Goal: Complete application form

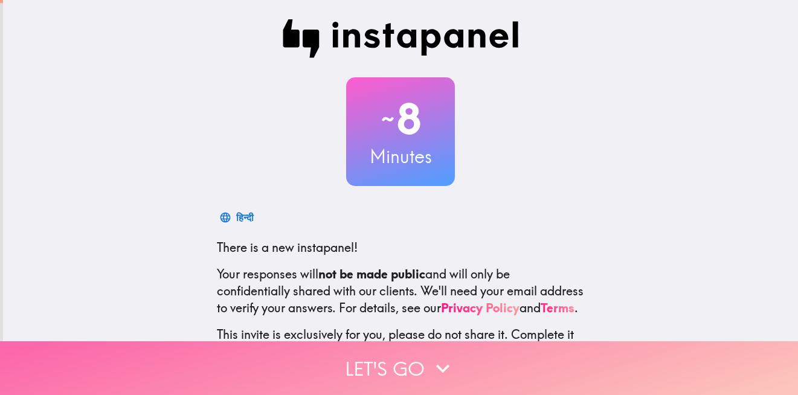
click at [420, 365] on button "Let's go" at bounding box center [399, 368] width 798 height 54
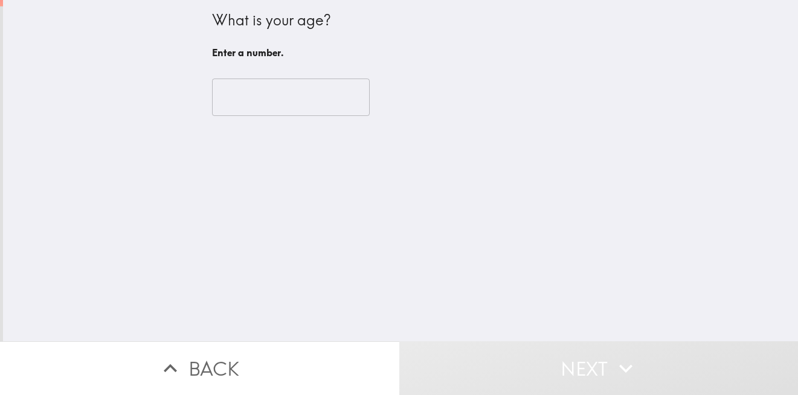
click at [281, 106] on input "number" at bounding box center [291, 97] width 158 height 37
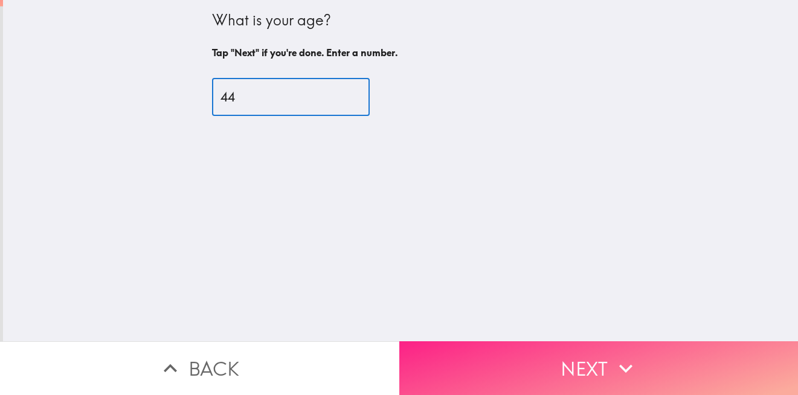
type input "44"
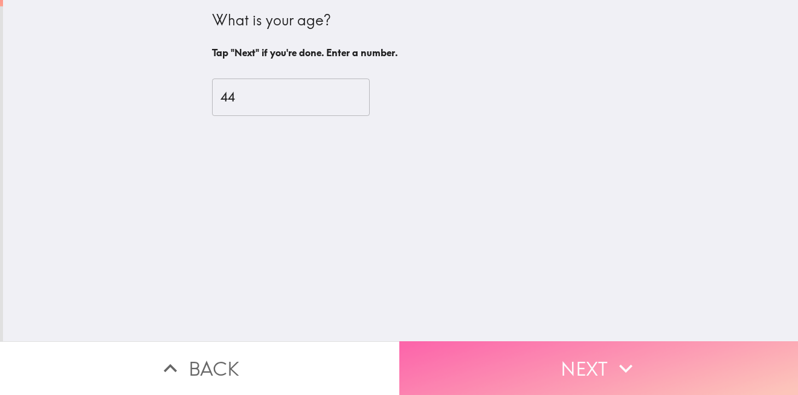
click at [533, 344] on button "Next" at bounding box center [598, 368] width 399 height 54
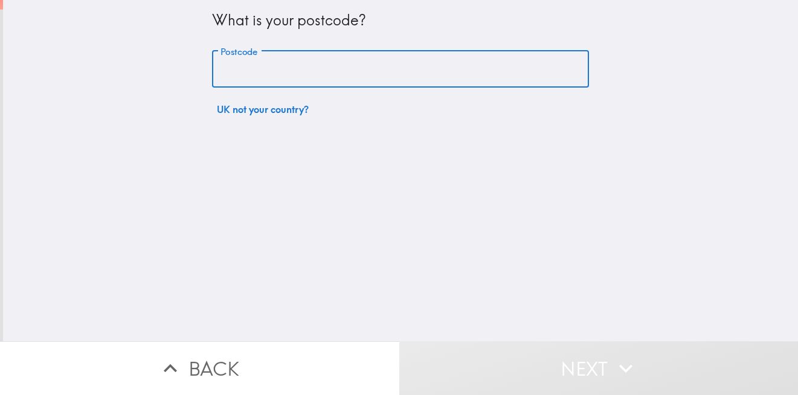
click at [409, 69] on input "Postcode" at bounding box center [400, 69] width 377 height 37
type input "s652bs"
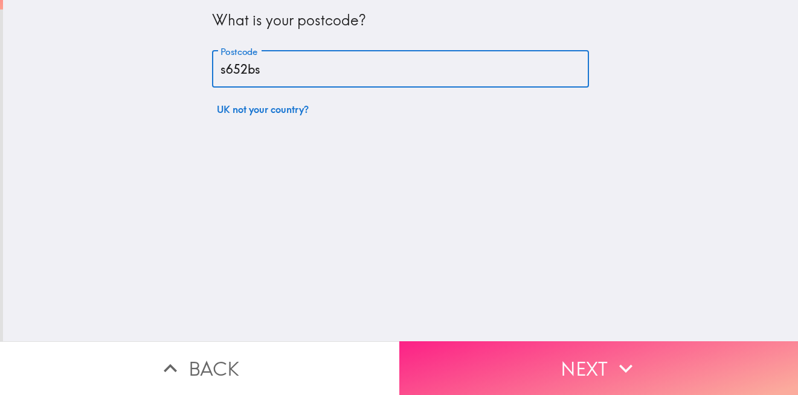
click at [503, 368] on button "Next" at bounding box center [598, 368] width 399 height 54
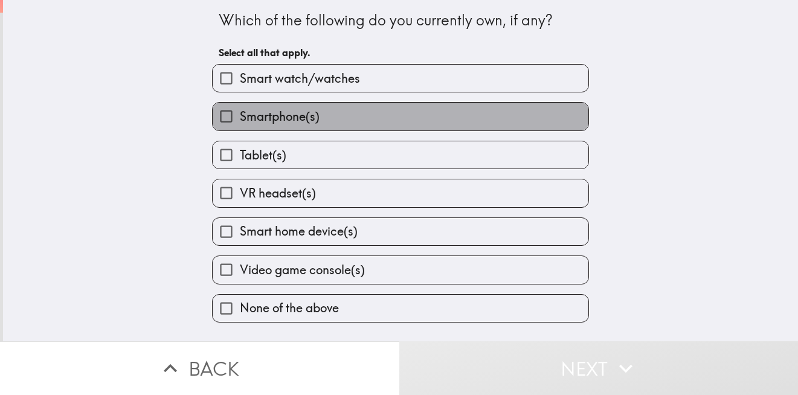
click at [393, 110] on label "Smartphone(s)" at bounding box center [401, 116] width 376 height 27
click at [240, 110] on input "Smartphone(s)" at bounding box center [226, 116] width 27 height 27
checkbox input "true"
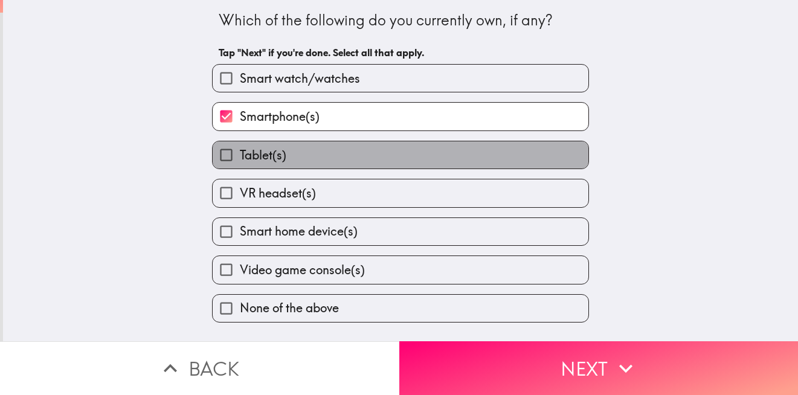
click at [387, 149] on label "Tablet(s)" at bounding box center [401, 154] width 376 height 27
click at [240, 149] on input "Tablet(s)" at bounding box center [226, 154] width 27 height 27
checkbox input "true"
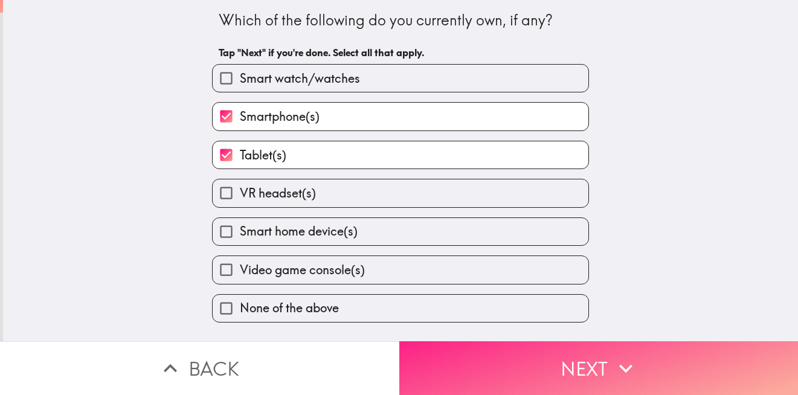
click at [417, 348] on button "Next" at bounding box center [598, 368] width 399 height 54
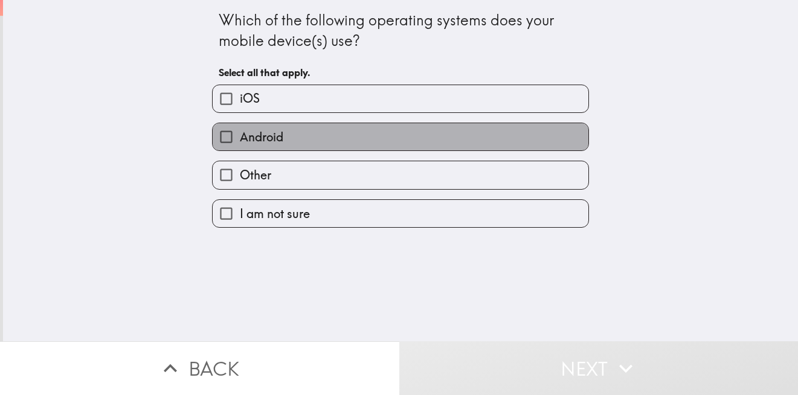
click at [381, 128] on label "Android" at bounding box center [401, 136] width 376 height 27
click at [240, 128] on input "Android" at bounding box center [226, 136] width 27 height 27
checkbox input "true"
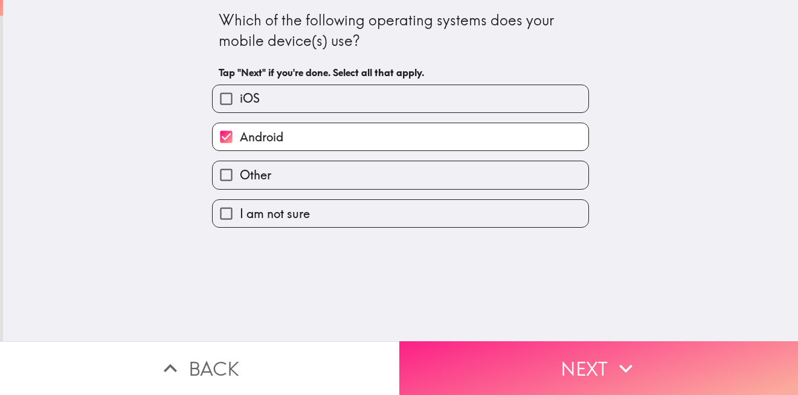
click at [464, 342] on button "Next" at bounding box center [598, 368] width 399 height 54
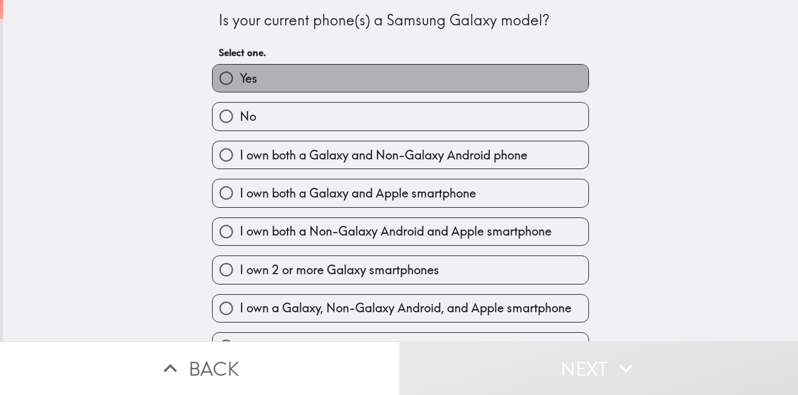
click at [417, 83] on label "Yes" at bounding box center [401, 78] width 376 height 27
click at [240, 83] on input "Yes" at bounding box center [226, 78] width 27 height 27
radio input "true"
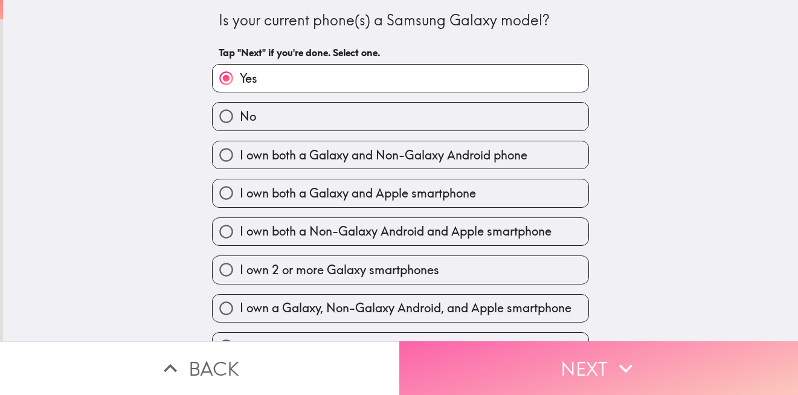
click at [459, 346] on button "Next" at bounding box center [598, 368] width 399 height 54
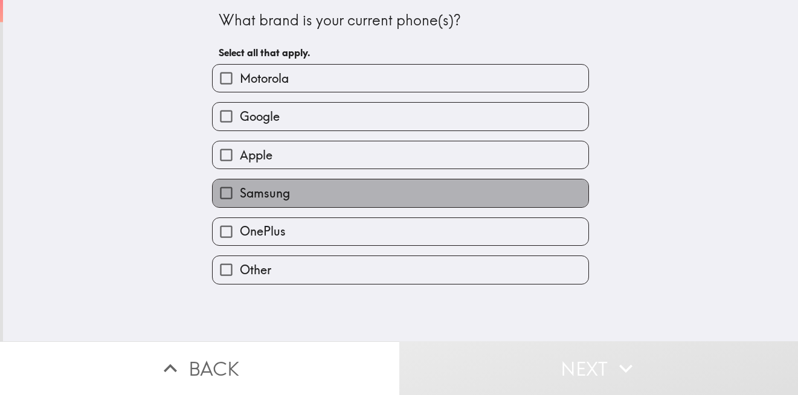
click at [233, 181] on label "Samsung" at bounding box center [401, 192] width 376 height 27
click at [233, 181] on input "Samsung" at bounding box center [226, 192] width 27 height 27
checkbox input "true"
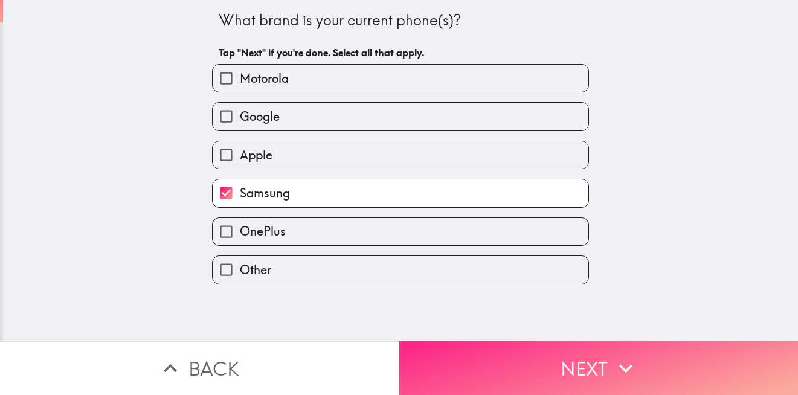
click at [552, 376] on button "Next" at bounding box center [598, 368] width 399 height 54
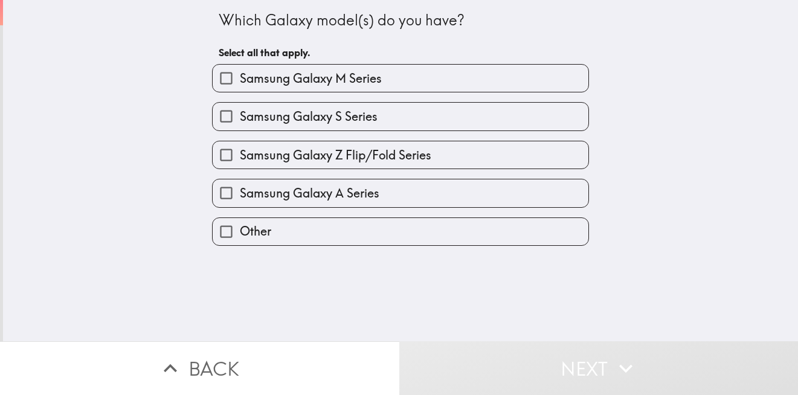
click at [372, 190] on label "Samsung Galaxy A Series" at bounding box center [401, 192] width 376 height 27
click at [240, 190] on input "Samsung Galaxy A Series" at bounding box center [226, 192] width 27 height 27
checkbox input "true"
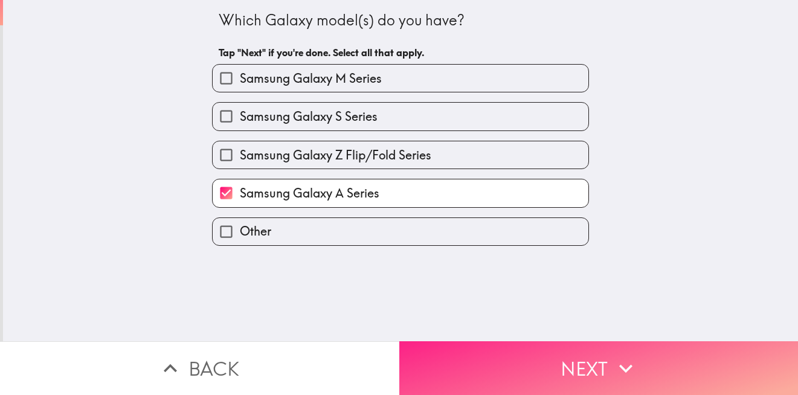
click at [497, 361] on button "Next" at bounding box center [598, 368] width 399 height 54
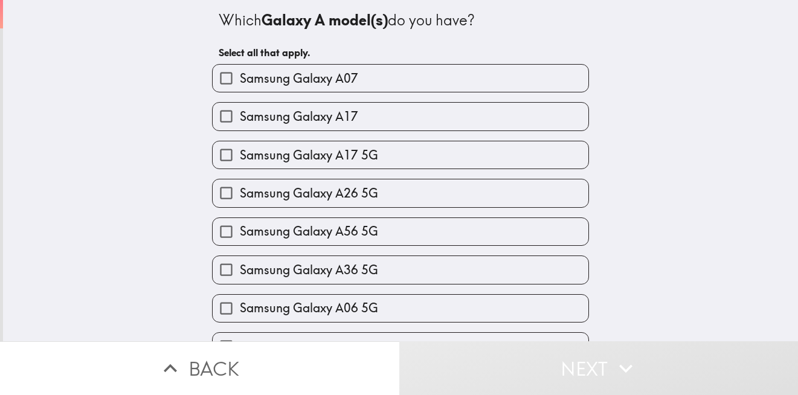
click at [381, 198] on label "Samsung Galaxy A26 5G" at bounding box center [401, 192] width 376 height 27
click at [240, 198] on input "Samsung Galaxy A26 5G" at bounding box center [226, 192] width 27 height 27
checkbox input "true"
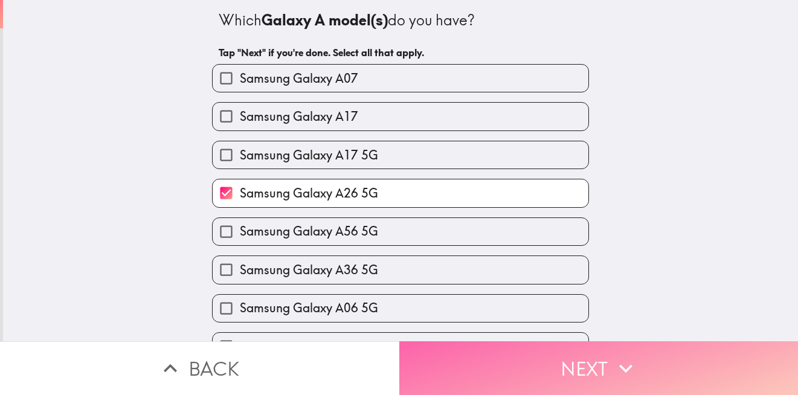
click at [455, 367] on button "Next" at bounding box center [598, 368] width 399 height 54
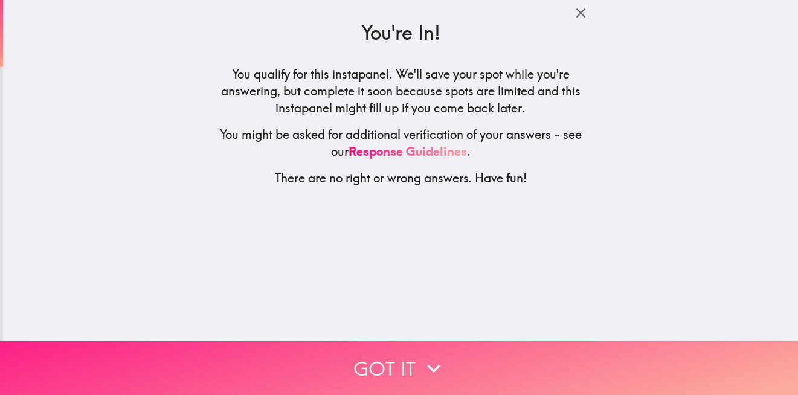
click at [459, 344] on button "Got it" at bounding box center [399, 368] width 798 height 54
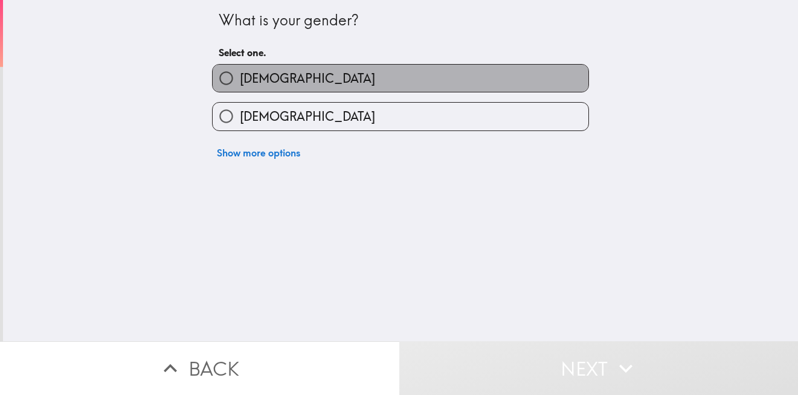
click at [312, 79] on label "[DEMOGRAPHIC_DATA]" at bounding box center [401, 78] width 376 height 27
click at [240, 79] on input "[DEMOGRAPHIC_DATA]" at bounding box center [226, 78] width 27 height 27
radio input "true"
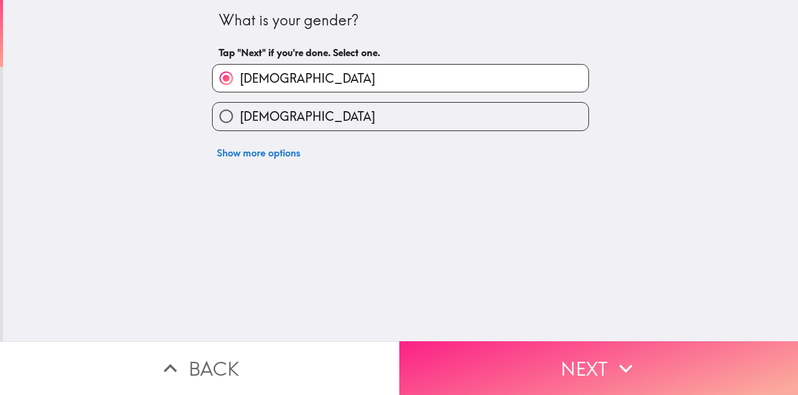
click at [478, 351] on button "Next" at bounding box center [598, 368] width 399 height 54
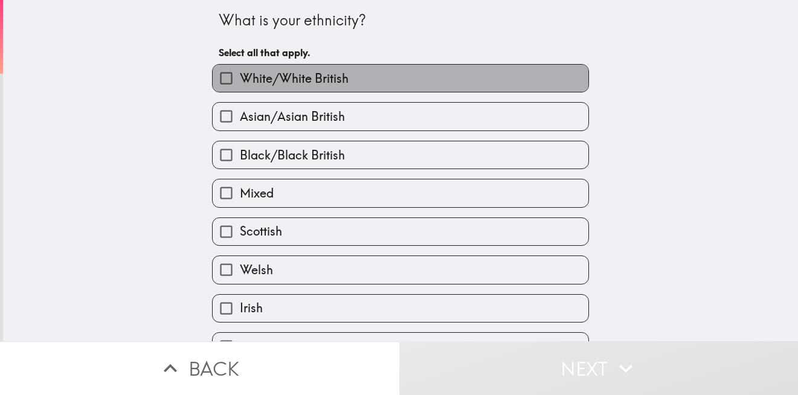
click at [346, 79] on label "White/White British" at bounding box center [401, 78] width 376 height 27
click at [240, 79] on input "White/White British" at bounding box center [226, 78] width 27 height 27
checkbox input "true"
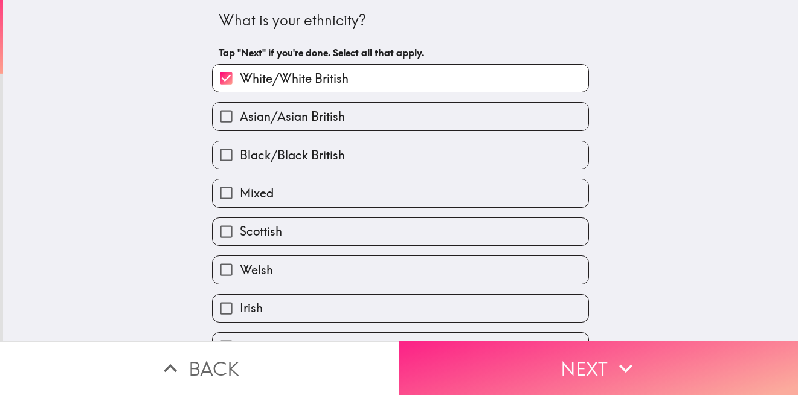
click at [468, 347] on button "Next" at bounding box center [598, 368] width 399 height 54
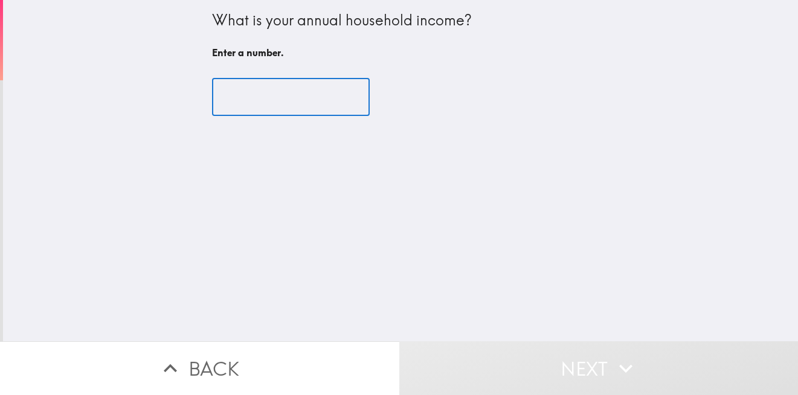
click at [242, 111] on input "number" at bounding box center [291, 97] width 158 height 37
click at [335, 103] on input "-1" at bounding box center [291, 97] width 158 height 37
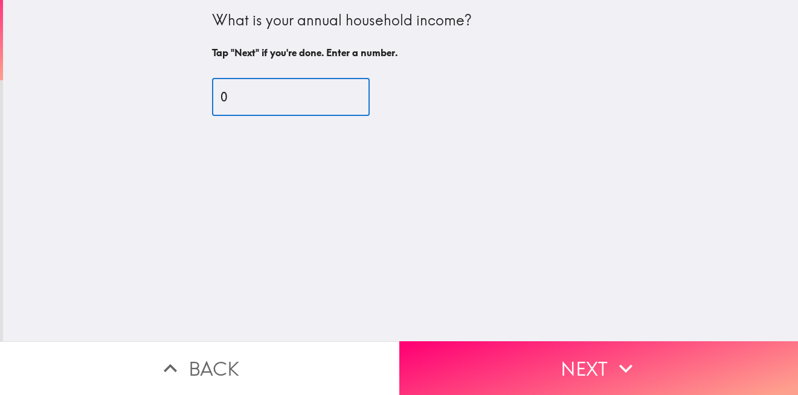
click at [335, 94] on input "0" at bounding box center [291, 97] width 158 height 37
click at [335, 94] on input "1" at bounding box center [291, 97] width 158 height 37
click at [335, 94] on input "2" at bounding box center [291, 97] width 158 height 37
click at [335, 94] on input "5" at bounding box center [291, 97] width 158 height 37
click at [338, 100] on input "4" at bounding box center [291, 97] width 158 height 37
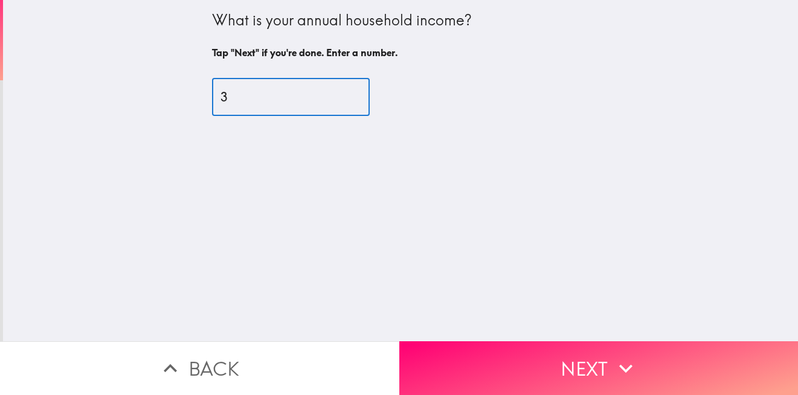
click at [338, 100] on input "3" at bounding box center [291, 97] width 158 height 37
type input "2"
click at [337, 99] on input "2" at bounding box center [291, 97] width 158 height 37
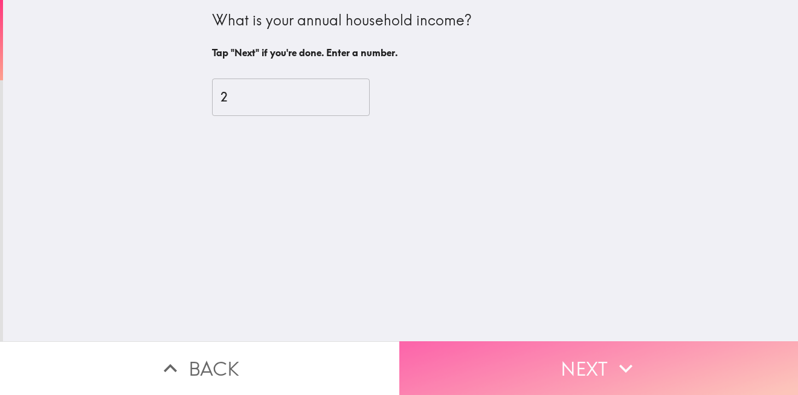
click at [406, 349] on button "Next" at bounding box center [598, 368] width 399 height 54
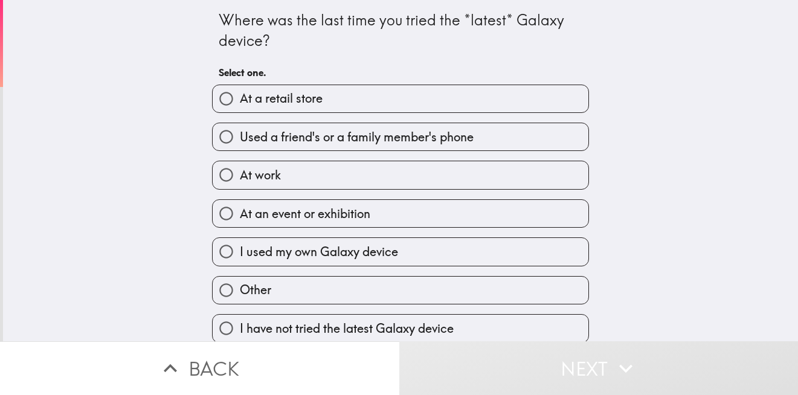
click at [378, 100] on label "At a retail store" at bounding box center [401, 98] width 376 height 27
click at [240, 100] on input "At a retail store" at bounding box center [226, 98] width 27 height 27
radio input "true"
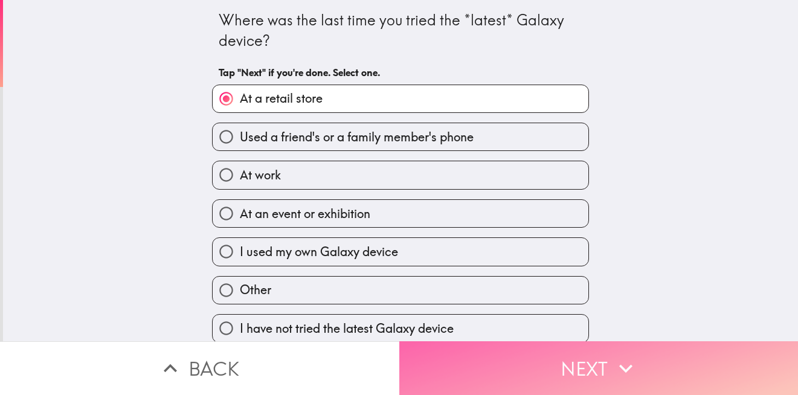
click at [443, 366] on button "Next" at bounding box center [598, 368] width 399 height 54
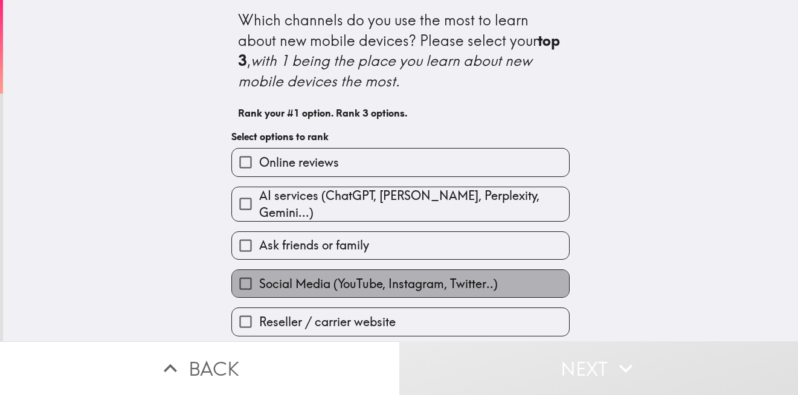
click at [411, 276] on span "Social Media (YouTube, Instagram, Twitter..)" at bounding box center [378, 283] width 239 height 17
click at [259, 276] on input "Social Media (YouTube, Instagram, Twitter..)" at bounding box center [245, 283] width 27 height 27
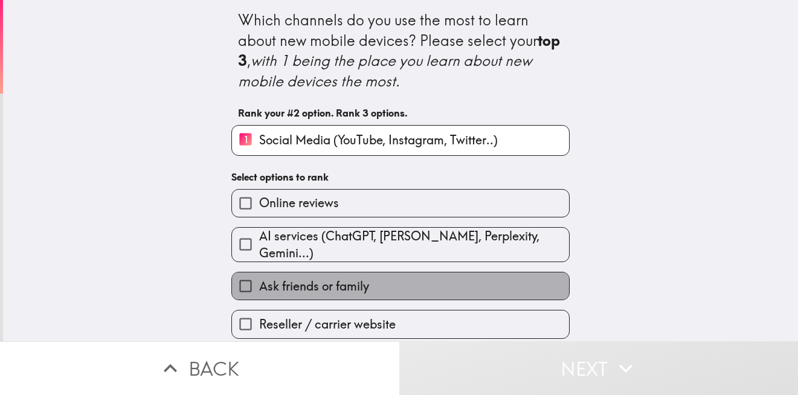
click at [409, 281] on label "Ask friends or family" at bounding box center [400, 285] width 337 height 27
click at [259, 281] on input "Ask friends or family" at bounding box center [245, 285] width 27 height 27
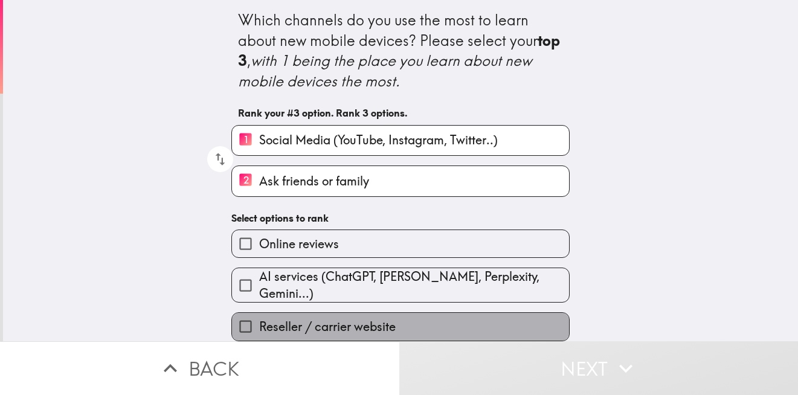
click at [278, 318] on span "Reseller / carrier website" at bounding box center [327, 326] width 137 height 17
click at [259, 318] on input "Reseller / carrier website" at bounding box center [245, 326] width 27 height 27
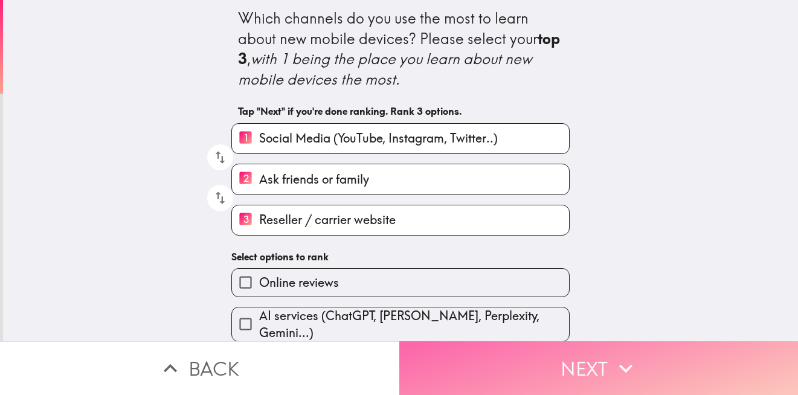
click at [546, 370] on button "Next" at bounding box center [598, 368] width 399 height 54
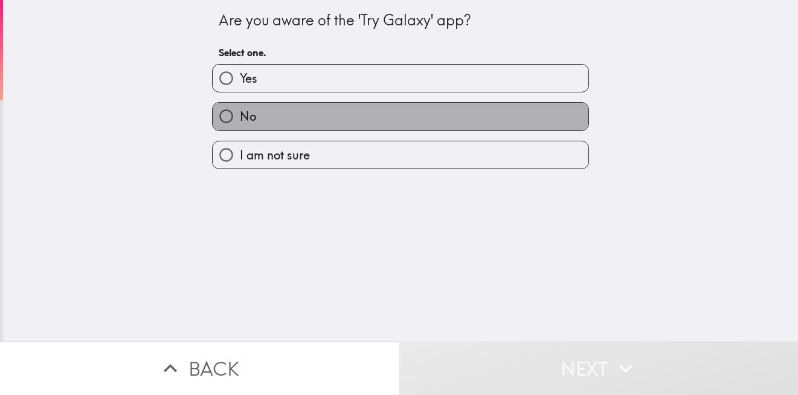
click at [402, 121] on label "No" at bounding box center [401, 116] width 376 height 27
click at [240, 121] on input "No" at bounding box center [226, 116] width 27 height 27
radio input "true"
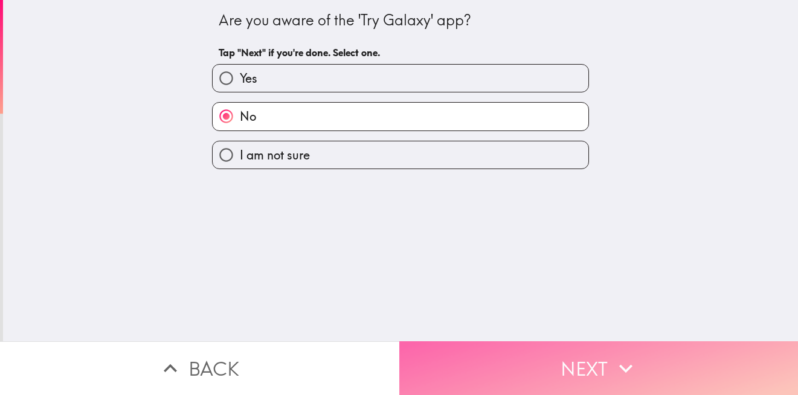
click at [602, 374] on button "Next" at bounding box center [598, 368] width 399 height 54
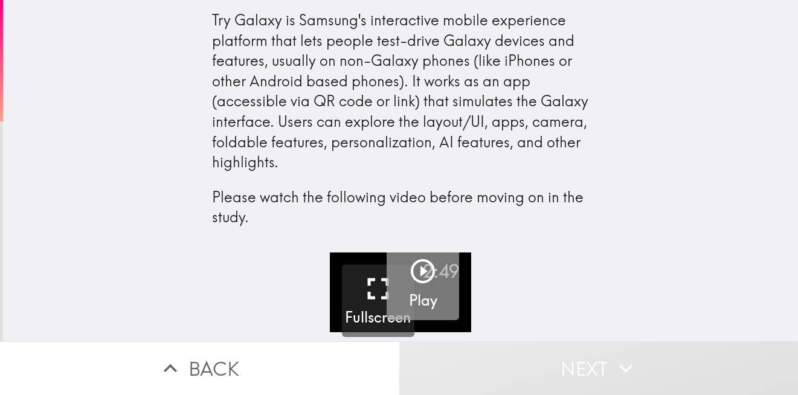
click at [408, 279] on icon "button" at bounding box center [422, 271] width 29 height 29
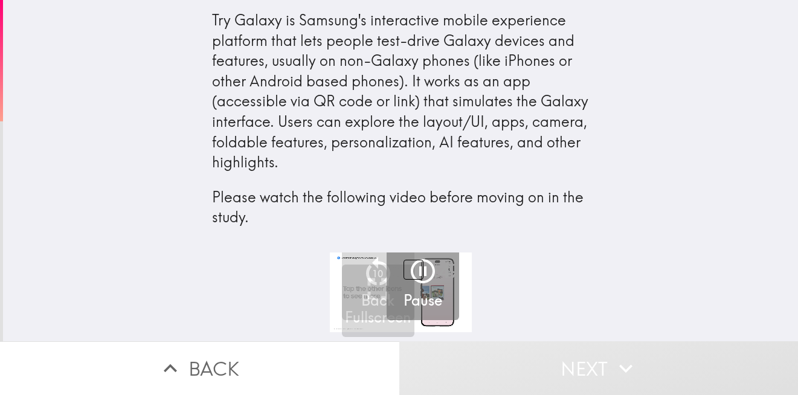
click at [410, 269] on div "RGX Mode Button" at bounding box center [414, 270] width 20 height 20
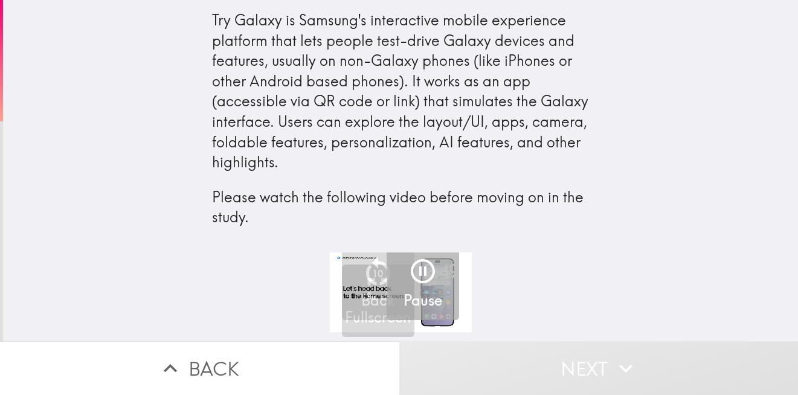
click at [414, 268] on icon "button" at bounding box center [422, 271] width 29 height 29
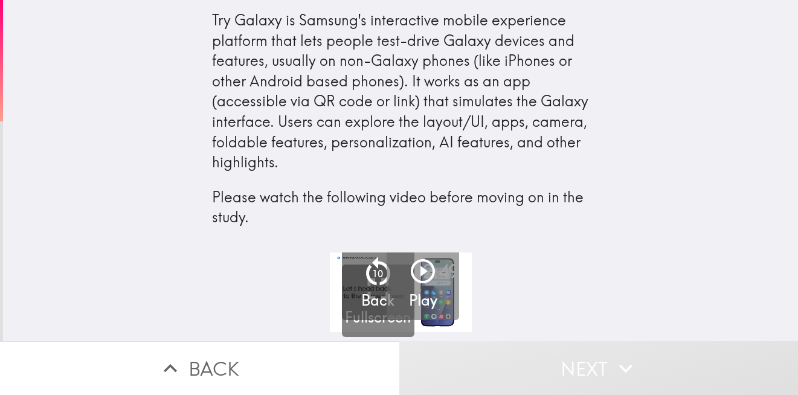
click at [408, 269] on icon "button" at bounding box center [422, 271] width 29 height 29
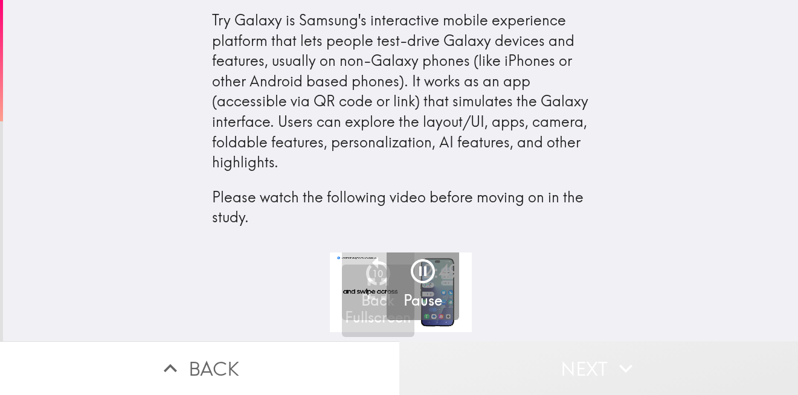
click at [501, 364] on button "Next" at bounding box center [598, 368] width 399 height 54
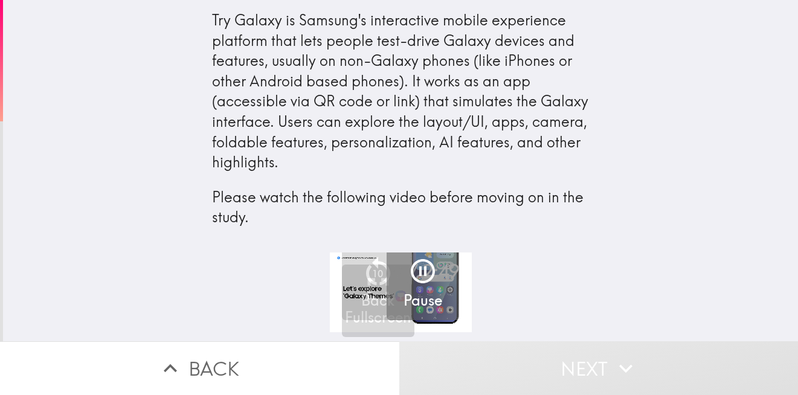
click at [666, 102] on div "Try Galaxy is Samsung's interactive mobile experience platform that lets people…" at bounding box center [400, 126] width 795 height 253
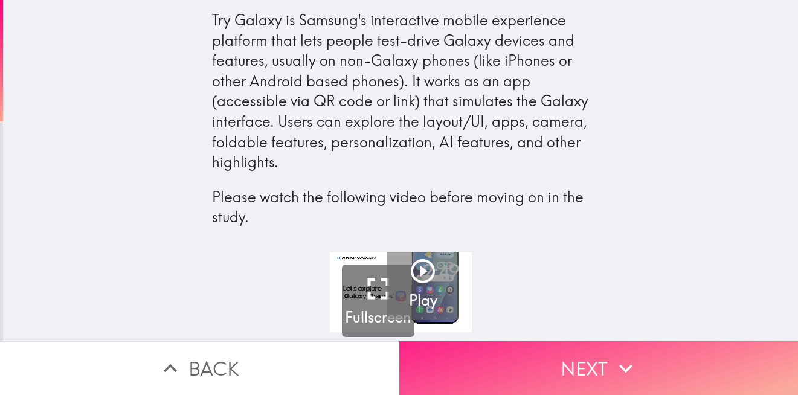
click at [674, 375] on button "Next" at bounding box center [598, 368] width 399 height 54
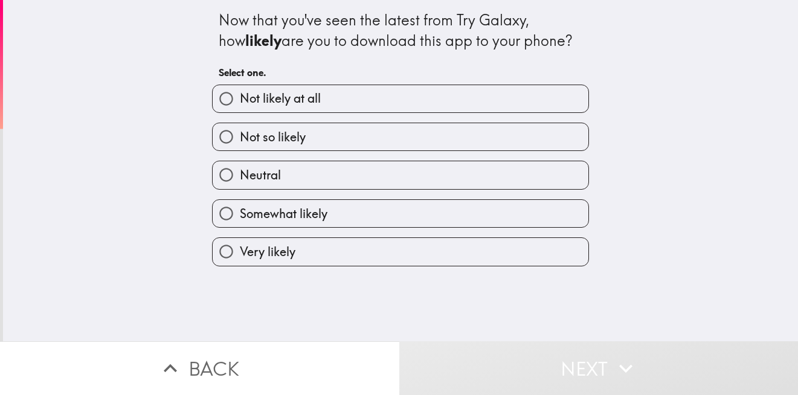
click at [456, 154] on div "Neutral" at bounding box center [395, 170] width 387 height 38
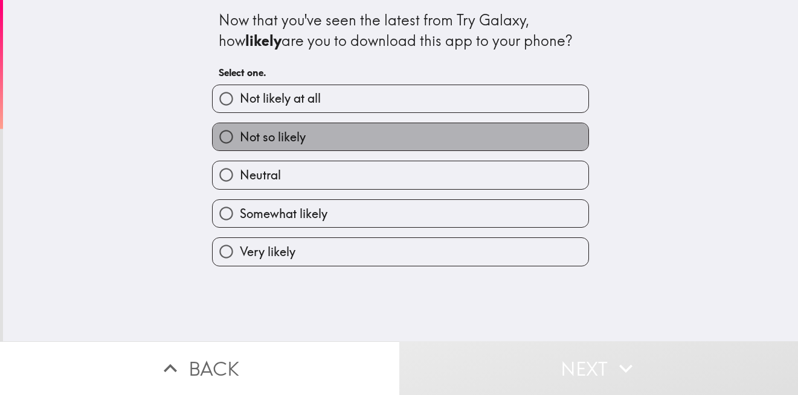
click at [477, 147] on label "Not so likely" at bounding box center [401, 136] width 376 height 27
click at [240, 147] on input "Not so likely" at bounding box center [226, 136] width 27 height 27
radio input "true"
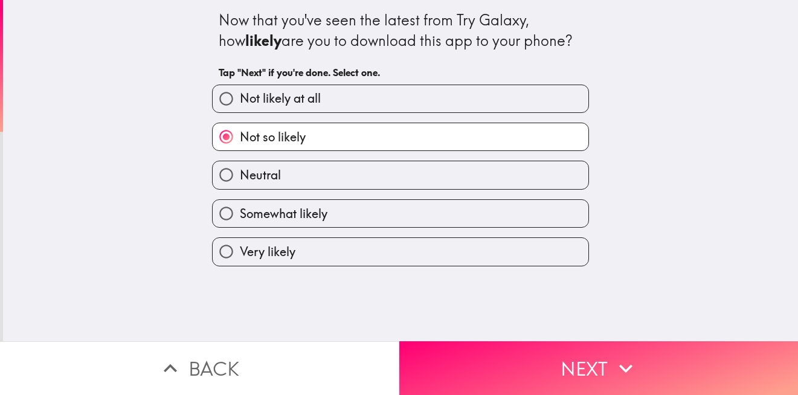
click at [629, 331] on div "Now that you've seen the latest from Try Galaxy, how likely are you to download…" at bounding box center [400, 170] width 795 height 341
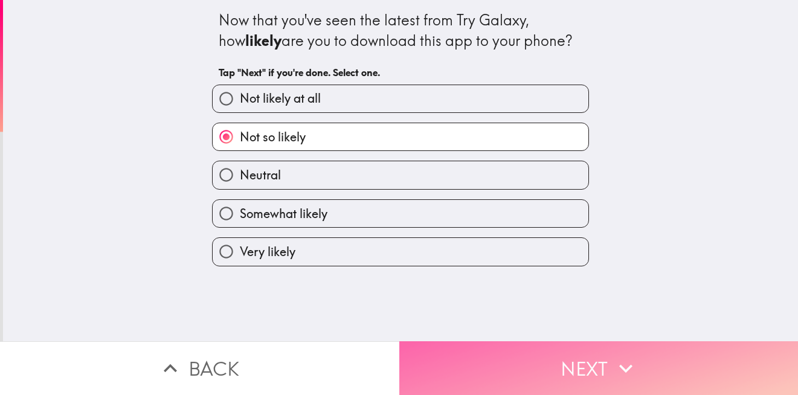
drag, startPoint x: 637, startPoint y: 362, endPoint x: 628, endPoint y: 349, distance: 15.6
click at [628, 349] on button "Next" at bounding box center [598, 368] width 399 height 54
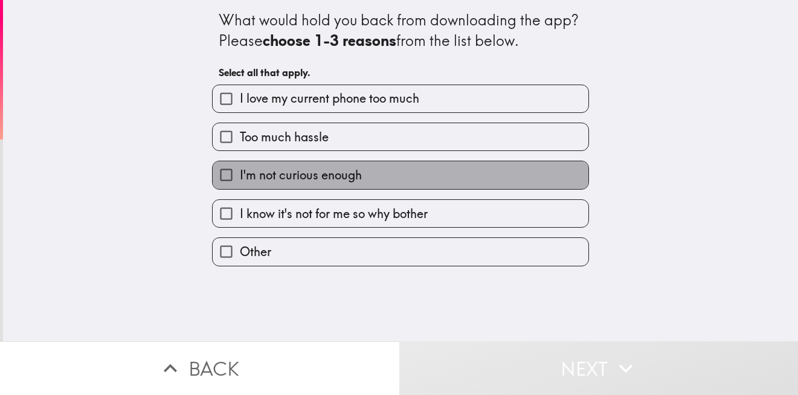
click at [413, 184] on label "I'm not curious enough" at bounding box center [401, 174] width 376 height 27
click at [240, 184] on input "I'm not curious enough" at bounding box center [226, 174] width 27 height 27
checkbox input "true"
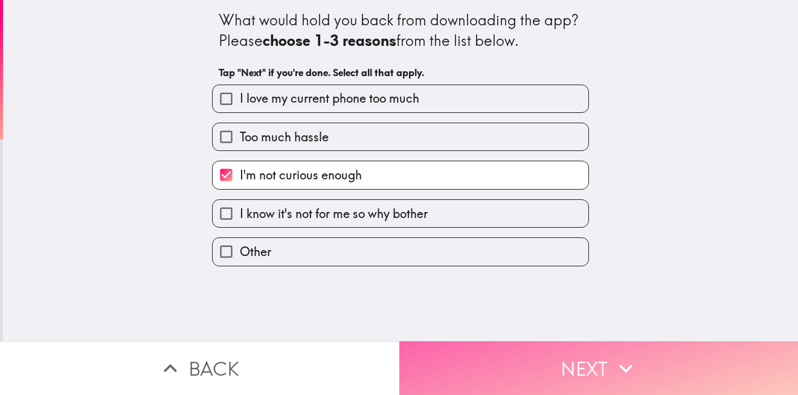
click at [537, 351] on button "Next" at bounding box center [598, 368] width 399 height 54
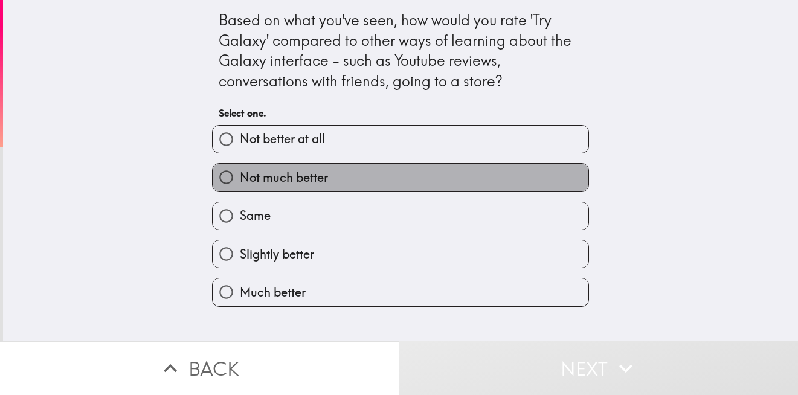
click at [464, 189] on label "Not much better" at bounding box center [401, 177] width 376 height 27
click at [240, 189] on input "Not much better" at bounding box center [226, 177] width 27 height 27
radio input "true"
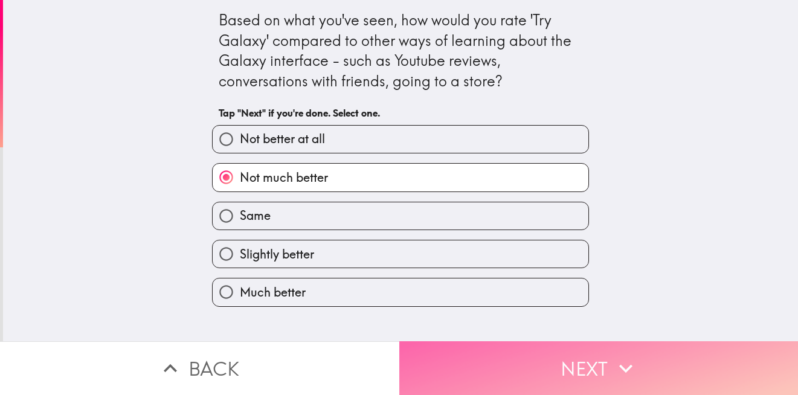
click at [567, 358] on button "Next" at bounding box center [598, 368] width 399 height 54
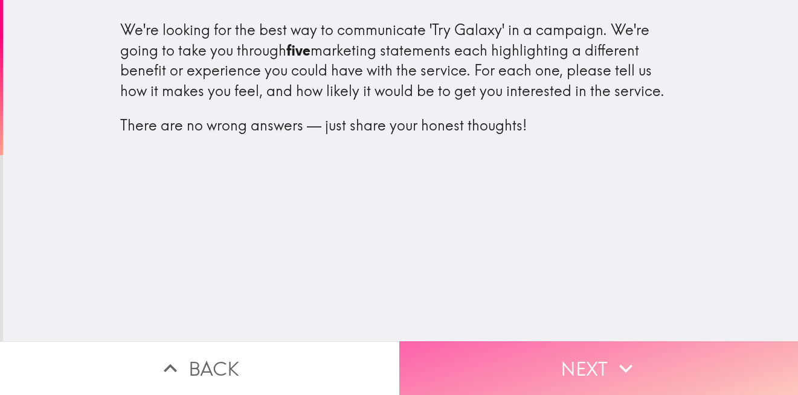
click at [577, 349] on button "Next" at bounding box center [598, 368] width 399 height 54
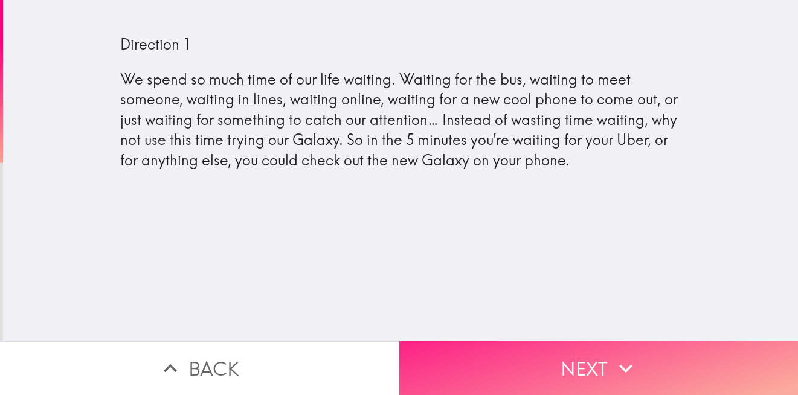
click at [620, 356] on icon "button" at bounding box center [626, 368] width 27 height 27
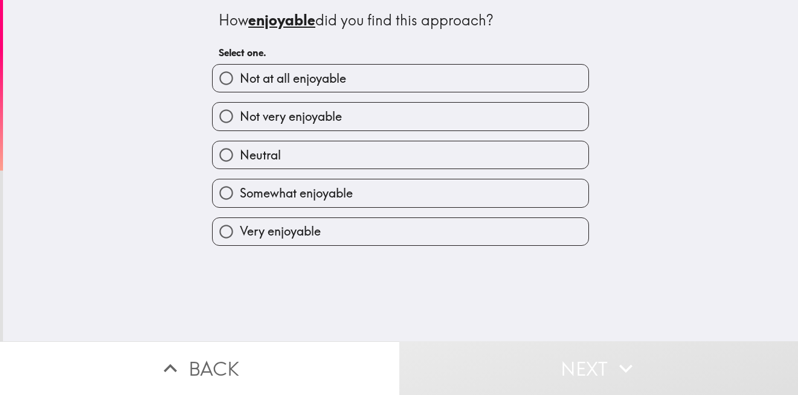
click at [440, 121] on label "Not very enjoyable" at bounding box center [401, 116] width 376 height 27
click at [240, 121] on input "Not very enjoyable" at bounding box center [226, 116] width 27 height 27
radio input "true"
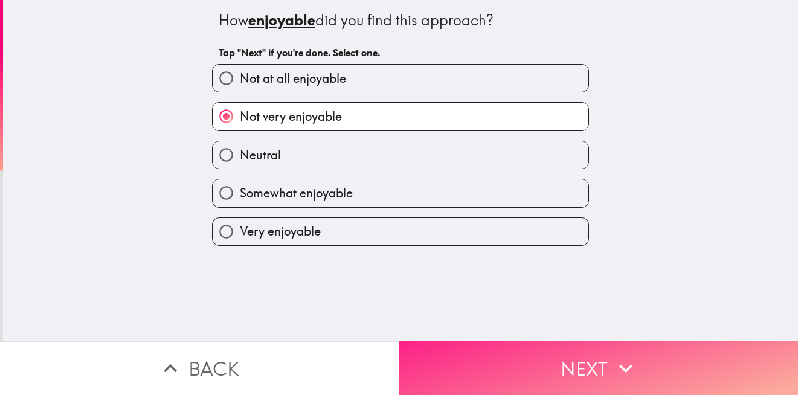
click at [574, 366] on button "Next" at bounding box center [598, 368] width 399 height 54
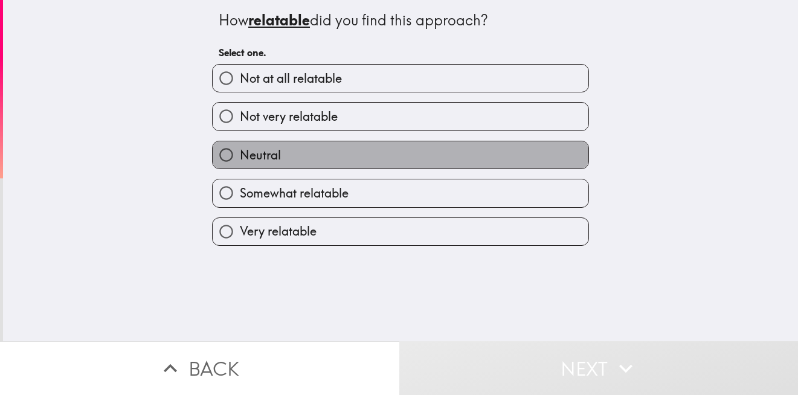
click at [478, 146] on label "Neutral" at bounding box center [401, 154] width 376 height 27
click at [240, 146] on input "Neutral" at bounding box center [226, 154] width 27 height 27
radio input "true"
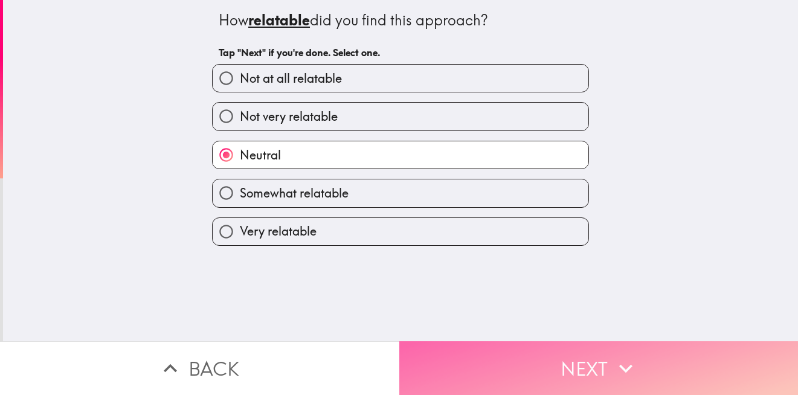
click at [582, 346] on button "Next" at bounding box center [598, 368] width 399 height 54
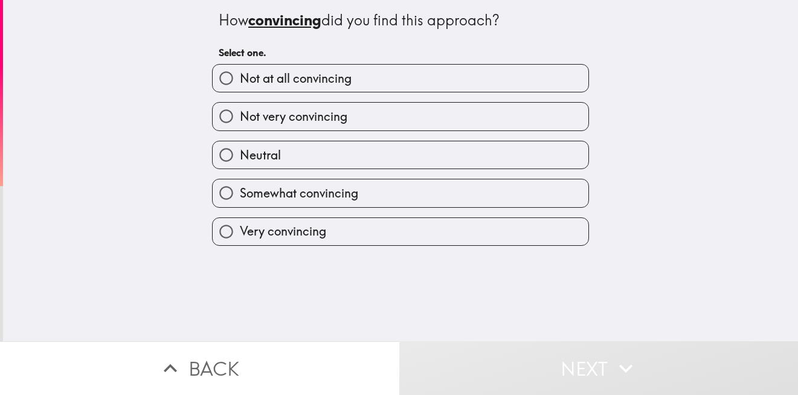
click at [427, 188] on label "Somewhat convincing" at bounding box center [401, 192] width 376 height 27
click at [240, 188] on input "Somewhat convincing" at bounding box center [226, 192] width 27 height 27
radio input "true"
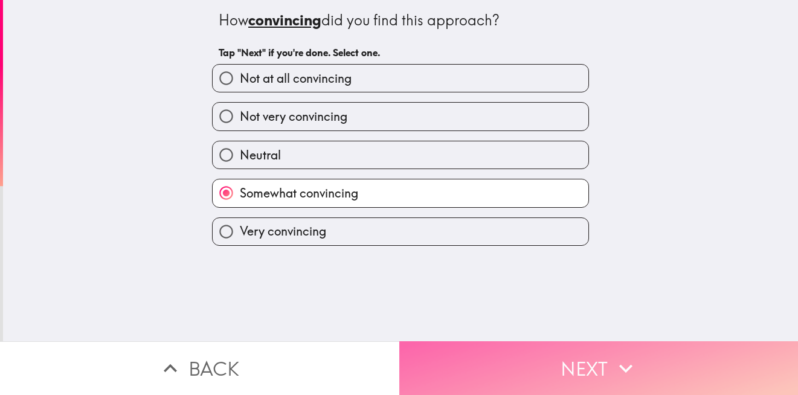
click at [543, 361] on button "Next" at bounding box center [598, 368] width 399 height 54
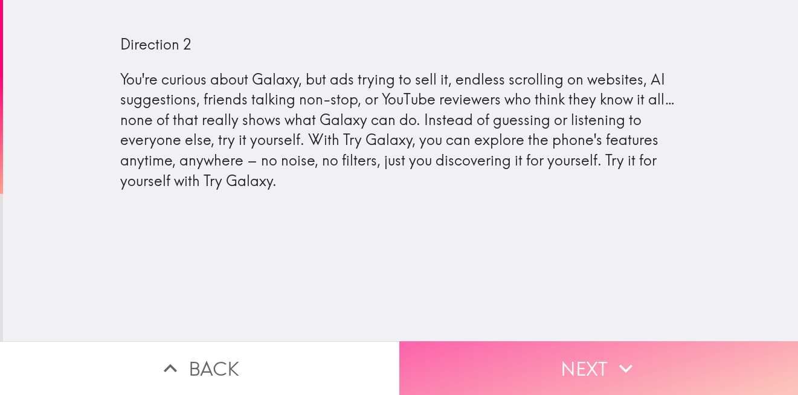
click at [587, 364] on button "Next" at bounding box center [598, 368] width 399 height 54
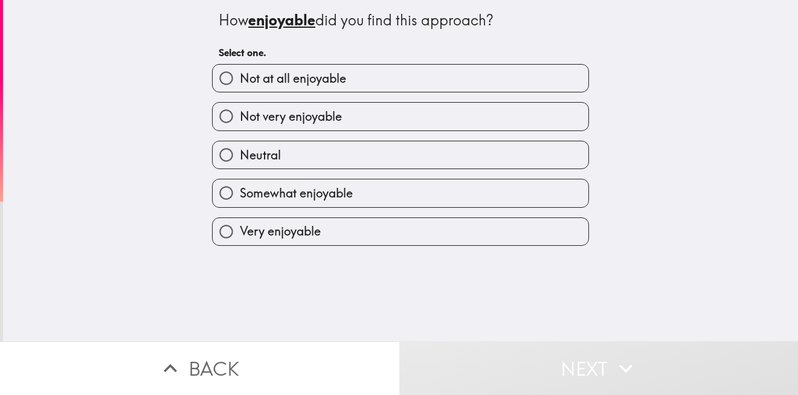
click at [408, 105] on label "Not very enjoyable" at bounding box center [401, 116] width 376 height 27
click at [240, 105] on input "Not very enjoyable" at bounding box center [226, 116] width 27 height 27
radio input "true"
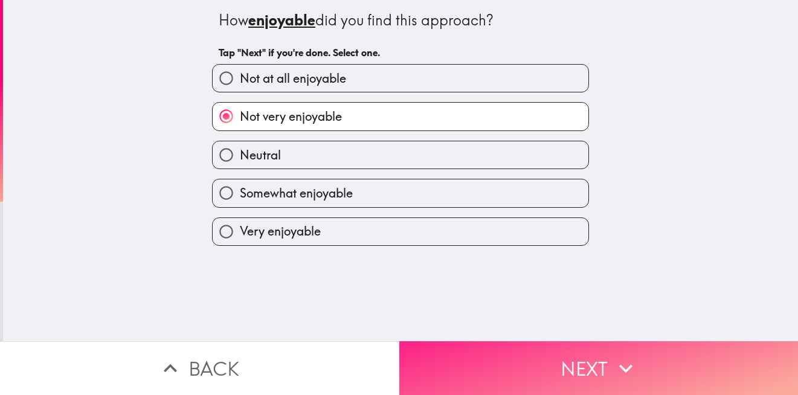
click at [583, 341] on button "Next" at bounding box center [598, 368] width 399 height 54
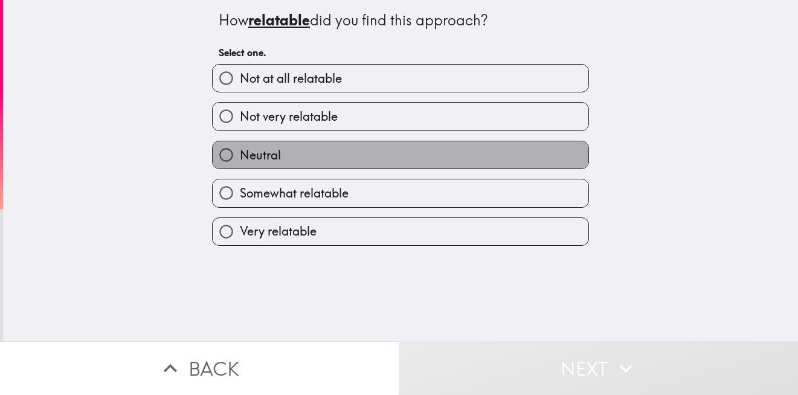
click at [467, 152] on label "Neutral" at bounding box center [401, 154] width 376 height 27
click at [240, 152] on input "Neutral" at bounding box center [226, 154] width 27 height 27
radio input "true"
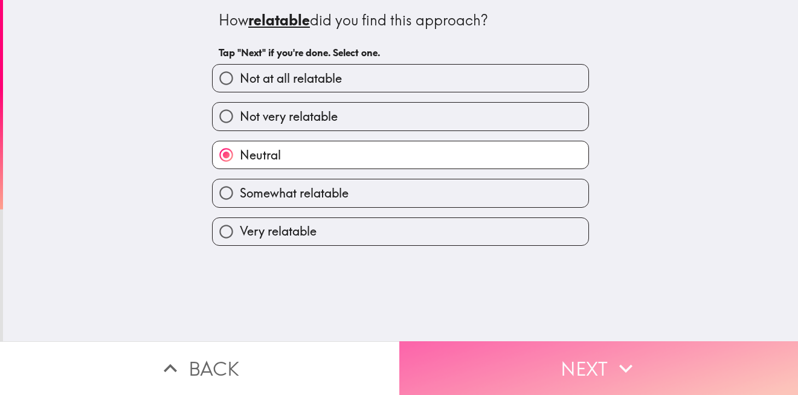
click at [555, 360] on button "Next" at bounding box center [598, 368] width 399 height 54
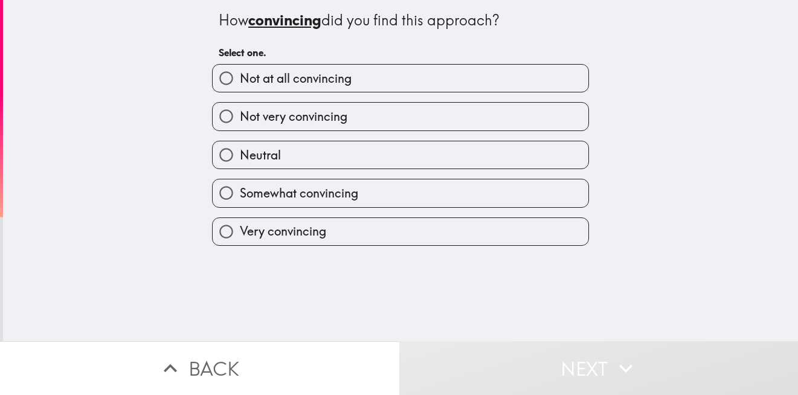
click at [473, 188] on label "Somewhat convincing" at bounding box center [401, 192] width 376 height 27
click at [240, 188] on input "Somewhat convincing" at bounding box center [226, 192] width 27 height 27
radio input "true"
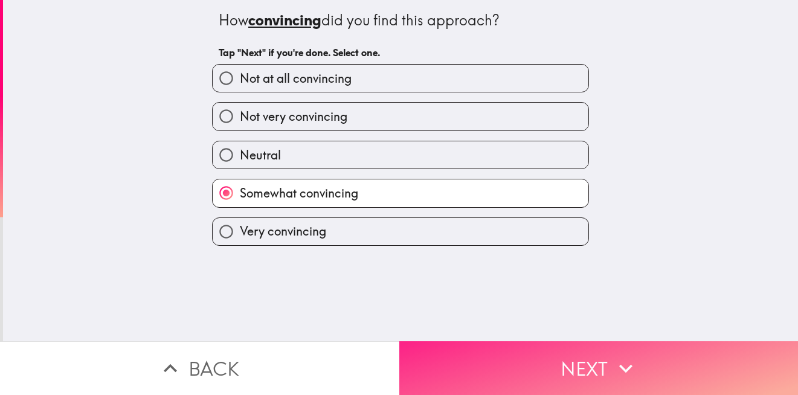
click at [604, 369] on button "Next" at bounding box center [598, 368] width 399 height 54
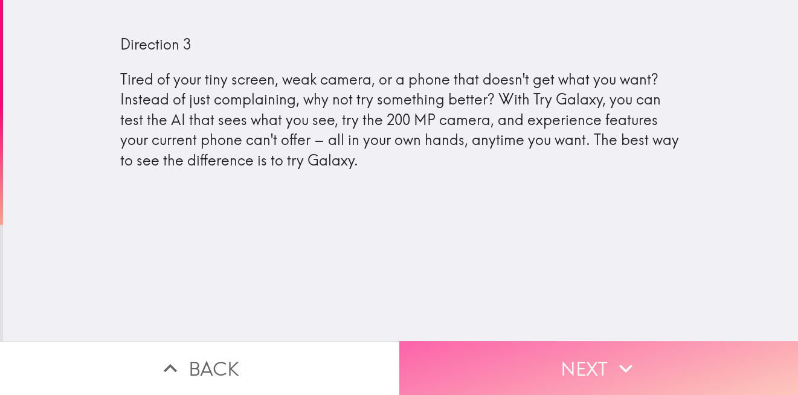
click at [660, 361] on button "Next" at bounding box center [598, 368] width 399 height 54
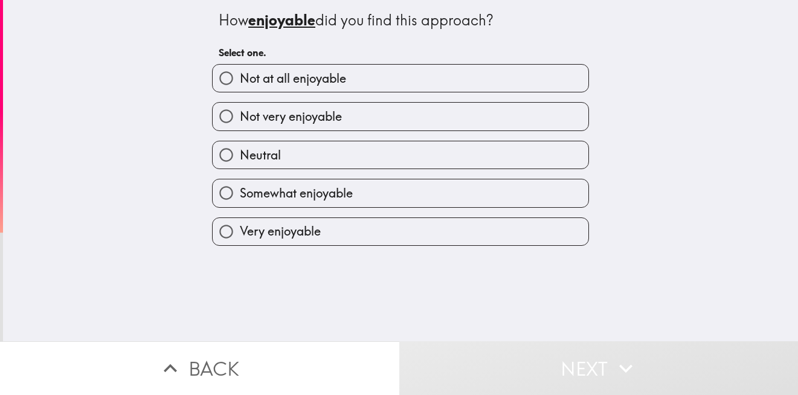
click at [457, 98] on div "Not very enjoyable" at bounding box center [395, 111] width 387 height 38
click at [480, 199] on label "Somewhat enjoyable" at bounding box center [401, 192] width 376 height 27
click at [240, 199] on input "Somewhat enjoyable" at bounding box center [226, 192] width 27 height 27
radio input "true"
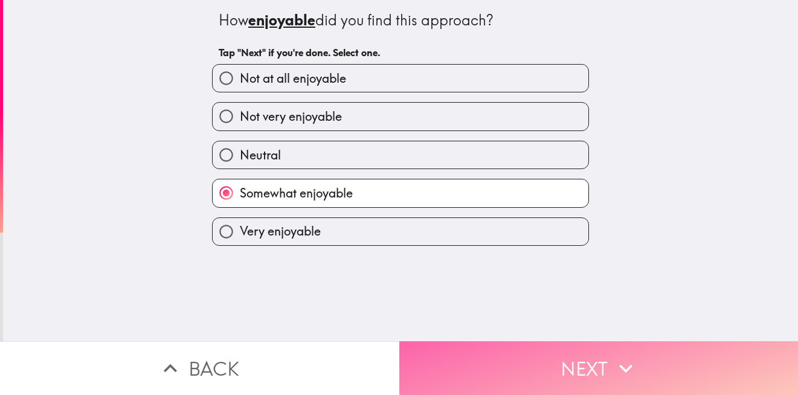
click at [561, 355] on button "Next" at bounding box center [598, 368] width 399 height 54
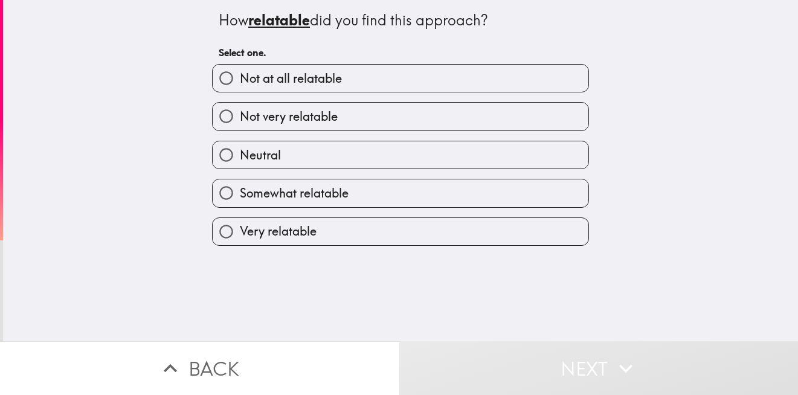
click at [457, 229] on label "Very relatable" at bounding box center [401, 231] width 376 height 27
click at [240, 229] on input "Very relatable" at bounding box center [226, 231] width 27 height 27
radio input "true"
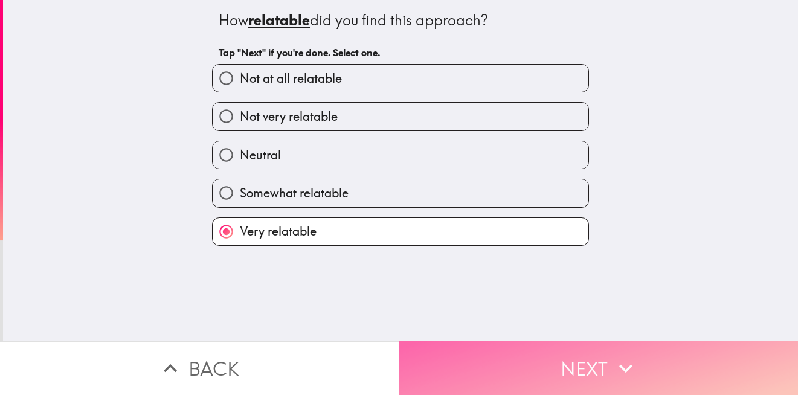
click at [530, 361] on button "Next" at bounding box center [598, 368] width 399 height 54
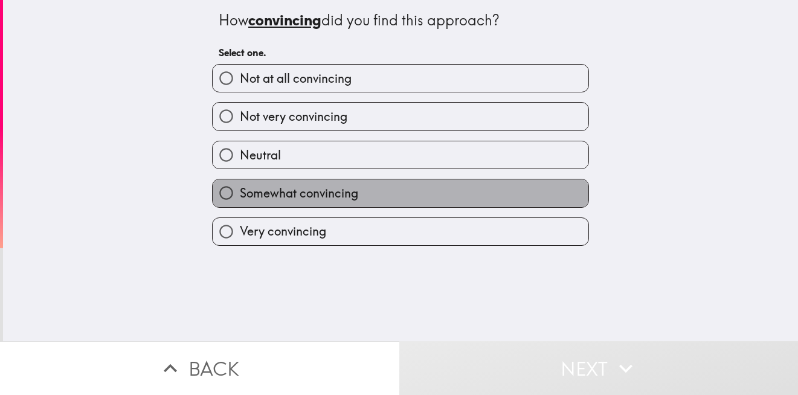
click at [451, 199] on label "Somewhat convincing" at bounding box center [401, 192] width 376 height 27
click at [240, 199] on input "Somewhat convincing" at bounding box center [226, 192] width 27 height 27
radio input "true"
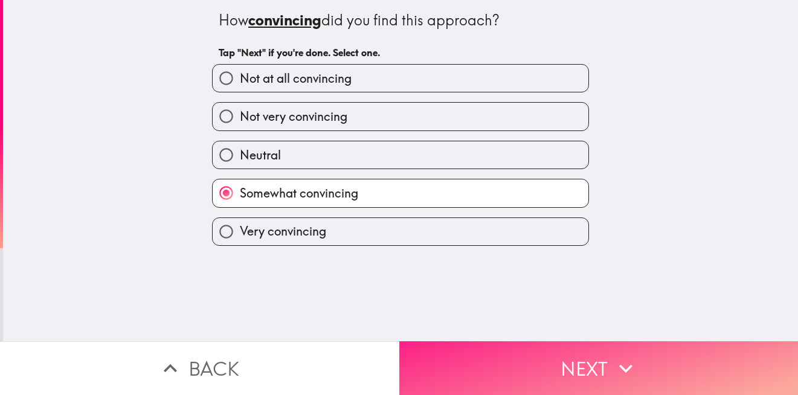
click at [498, 358] on button "Next" at bounding box center [598, 368] width 399 height 54
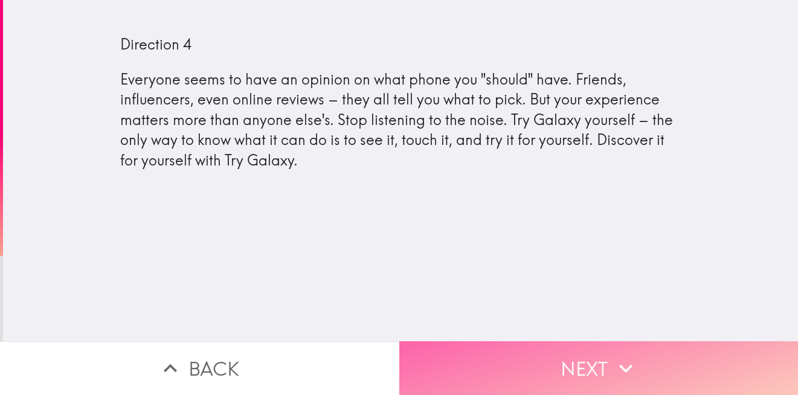
click at [614, 355] on icon "button" at bounding box center [626, 368] width 27 height 27
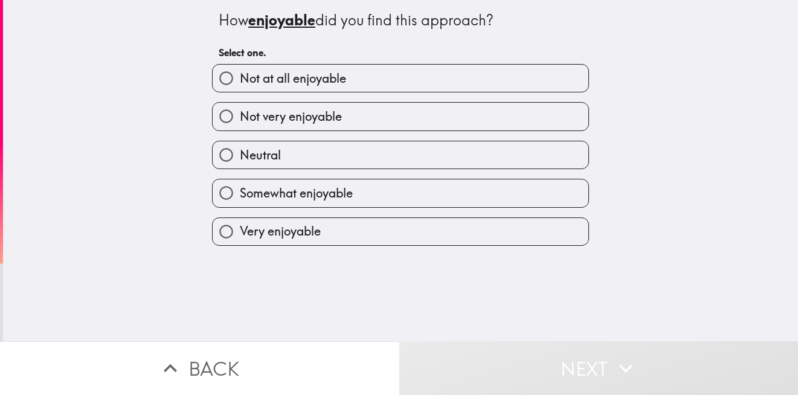
click at [460, 148] on label "Neutral" at bounding box center [401, 154] width 376 height 27
click at [240, 148] on input "Neutral" at bounding box center [226, 154] width 27 height 27
radio input "true"
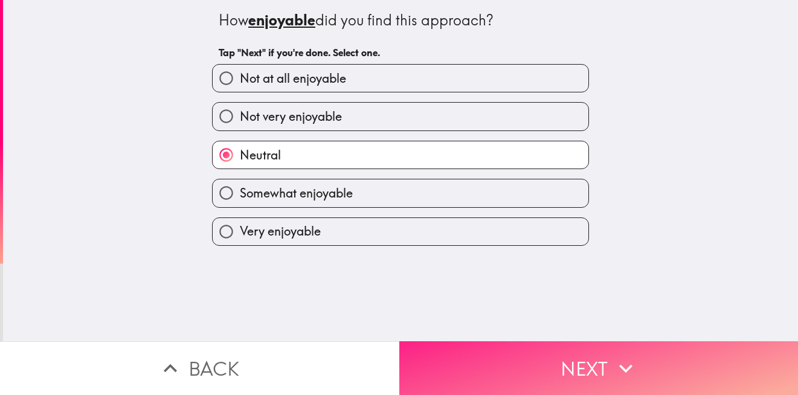
click at [578, 367] on button "Next" at bounding box center [598, 368] width 399 height 54
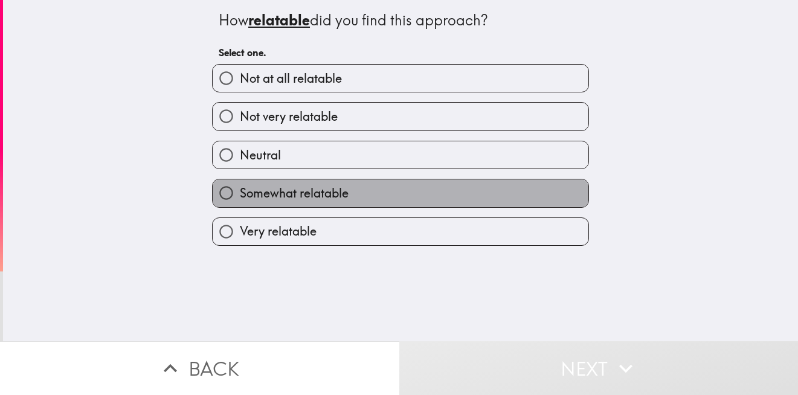
click at [499, 195] on label "Somewhat relatable" at bounding box center [401, 192] width 376 height 27
click at [240, 195] on input "Somewhat relatable" at bounding box center [226, 192] width 27 height 27
radio input "true"
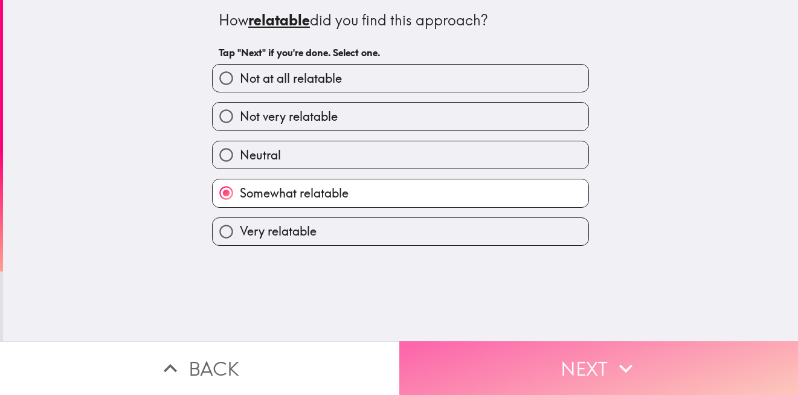
click at [572, 365] on button "Next" at bounding box center [598, 368] width 399 height 54
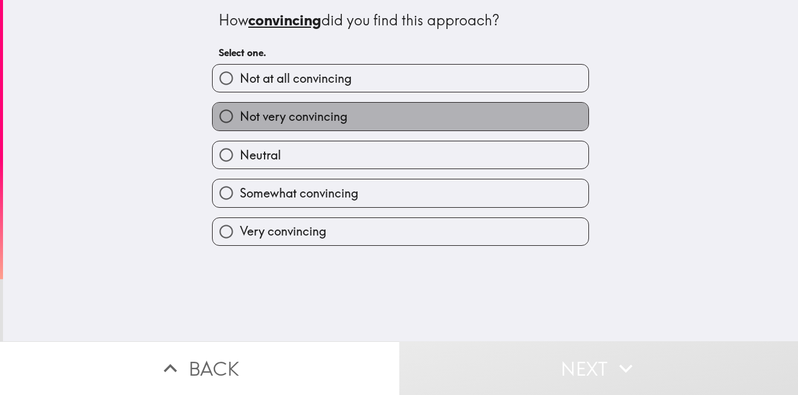
click at [494, 130] on label "Not very convincing" at bounding box center [401, 116] width 376 height 27
click at [240, 130] on input "Not very convincing" at bounding box center [226, 116] width 27 height 27
radio input "true"
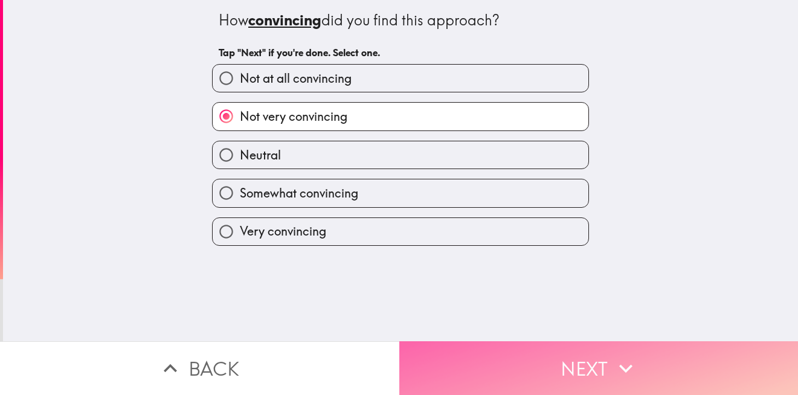
click at [585, 347] on button "Next" at bounding box center [598, 368] width 399 height 54
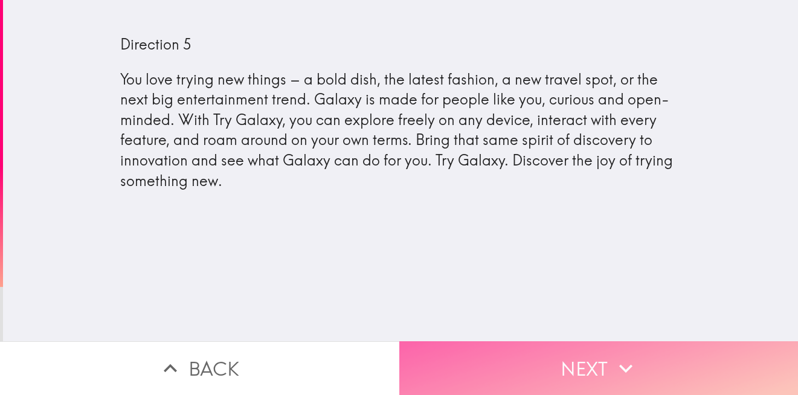
click at [631, 355] on icon "button" at bounding box center [626, 368] width 27 height 27
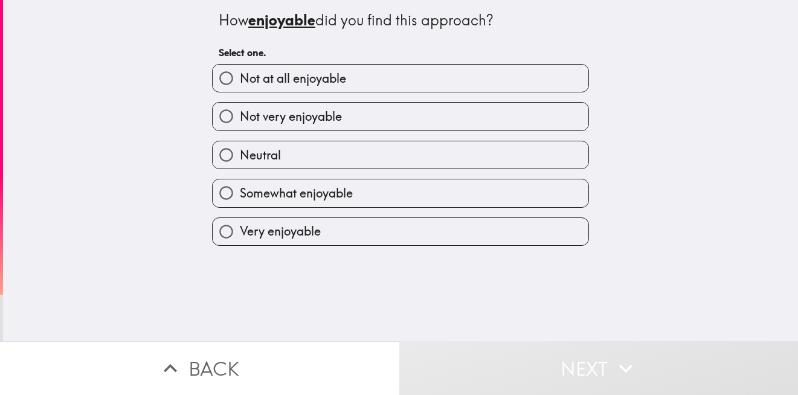
click at [447, 179] on div "Somewhat enjoyable" at bounding box center [400, 193] width 377 height 28
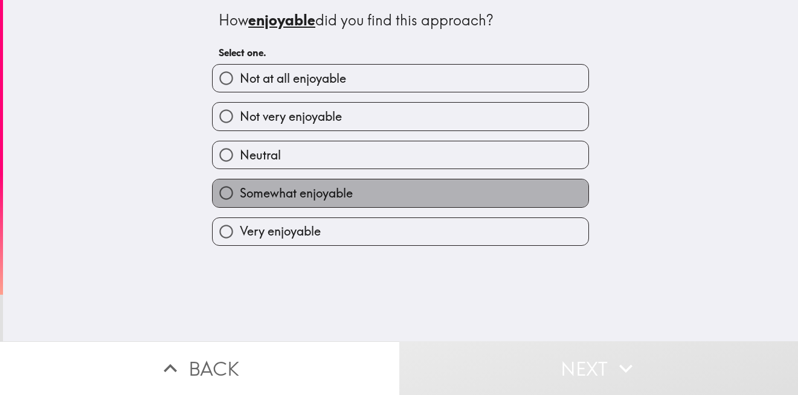
click at [459, 185] on label "Somewhat enjoyable" at bounding box center [401, 192] width 376 height 27
click at [240, 185] on input "Somewhat enjoyable" at bounding box center [226, 192] width 27 height 27
radio input "true"
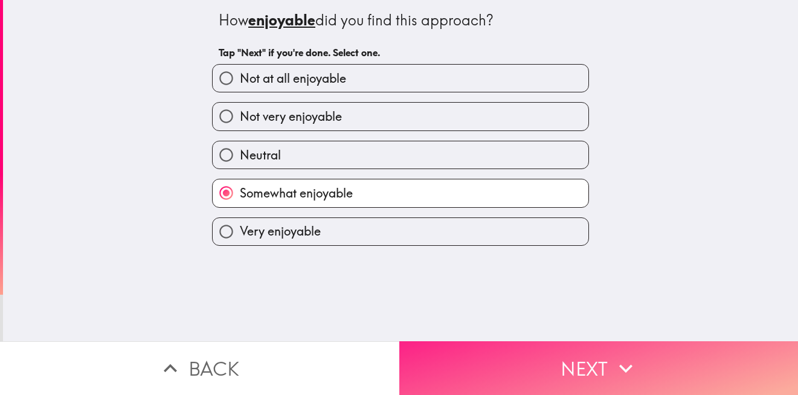
click at [557, 364] on button "Next" at bounding box center [598, 368] width 399 height 54
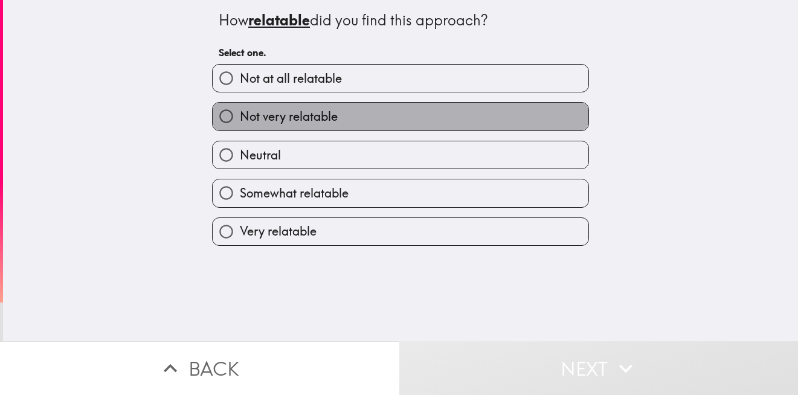
click at [448, 108] on label "Not very relatable" at bounding box center [401, 116] width 376 height 27
click at [240, 108] on input "Not very relatable" at bounding box center [226, 116] width 27 height 27
radio input "true"
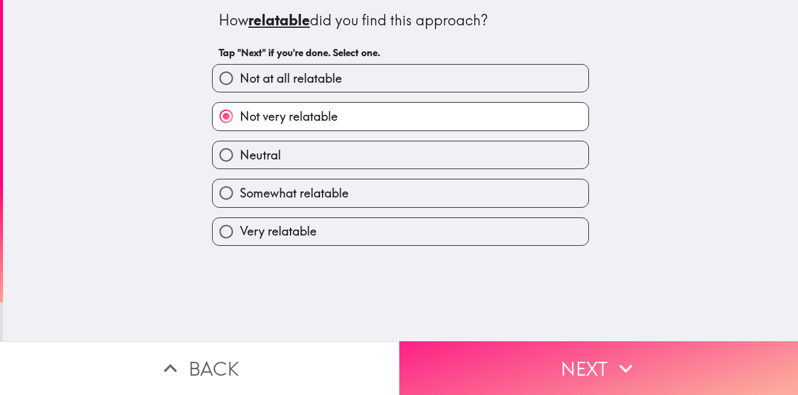
click at [613, 367] on icon "button" at bounding box center [626, 368] width 27 height 27
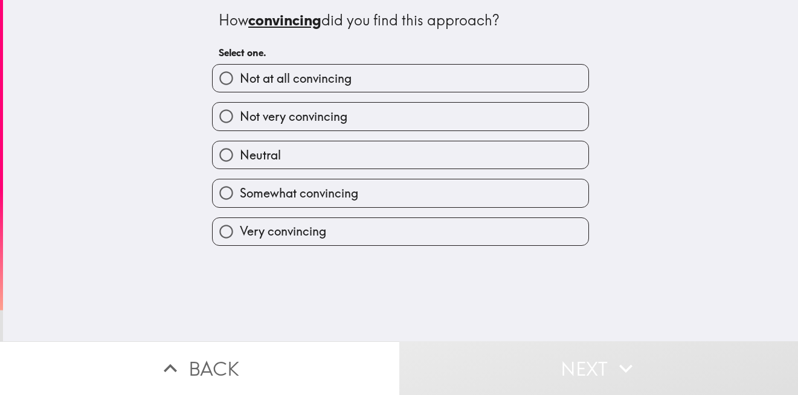
click at [489, 153] on label "Neutral" at bounding box center [401, 154] width 376 height 27
click at [240, 153] on input "Neutral" at bounding box center [226, 154] width 27 height 27
radio input "true"
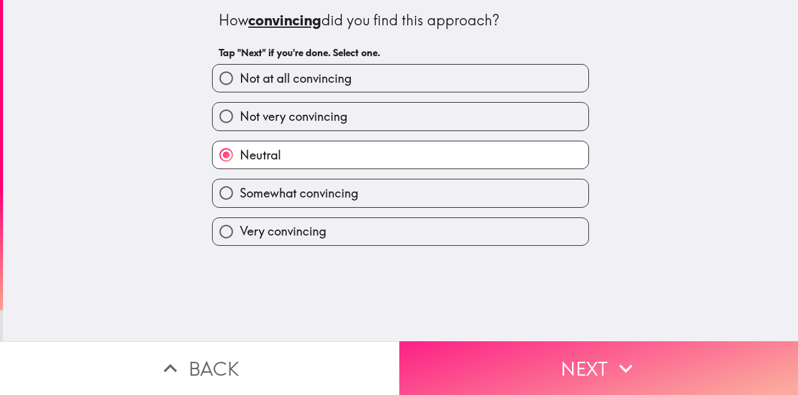
click at [628, 369] on icon "button" at bounding box center [626, 368] width 27 height 27
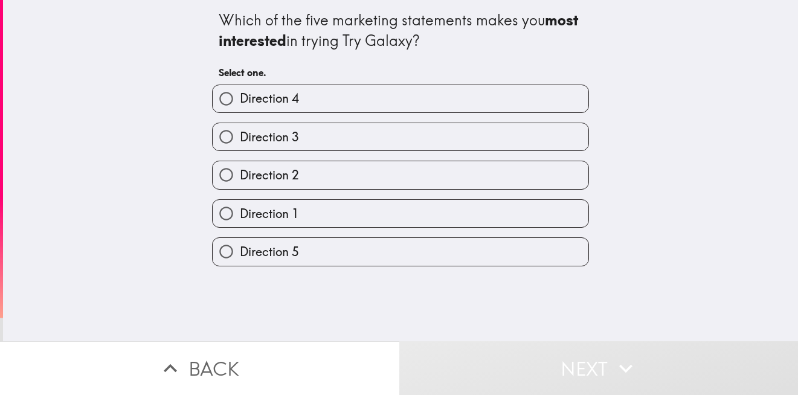
click at [477, 179] on label "Direction 2" at bounding box center [401, 174] width 376 height 27
click at [240, 179] on input "Direction 2" at bounding box center [226, 174] width 27 height 27
radio input "true"
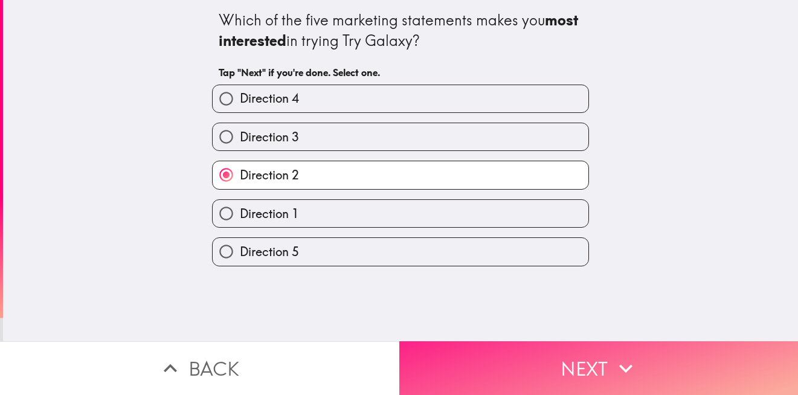
click at [589, 372] on button "Next" at bounding box center [598, 368] width 399 height 54
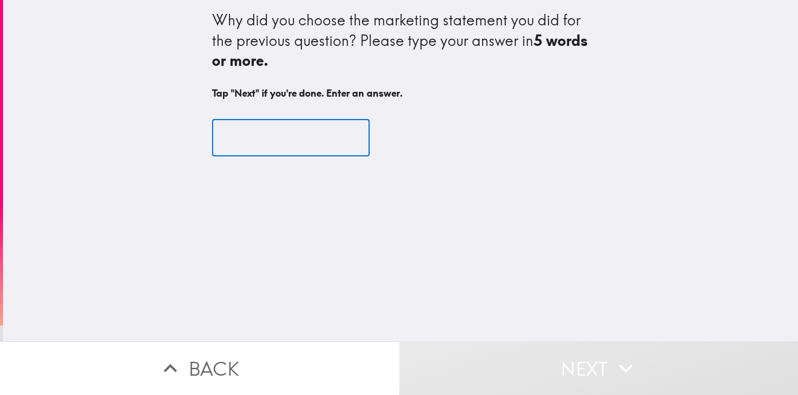
click at [258, 134] on input "text" at bounding box center [291, 137] width 158 height 37
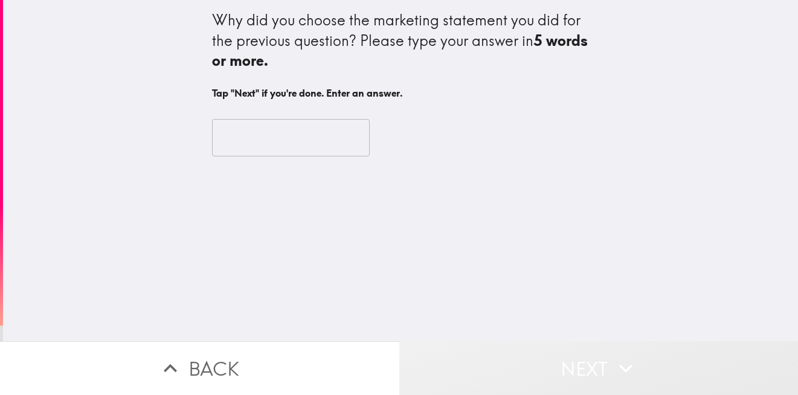
click at [642, 350] on button "Next" at bounding box center [598, 368] width 399 height 54
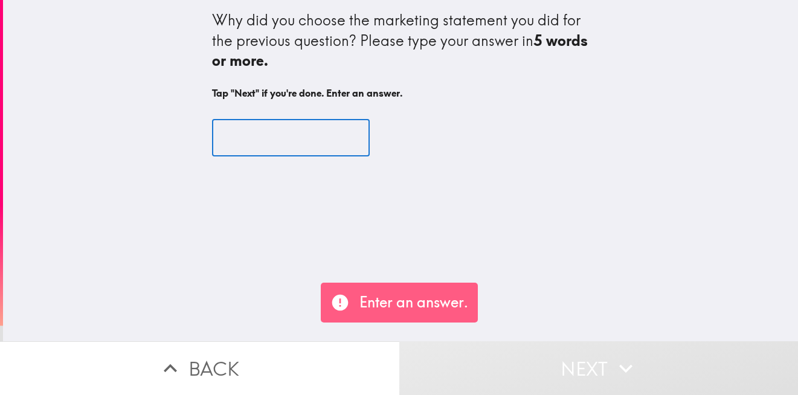
click at [307, 127] on input "text" at bounding box center [291, 137] width 158 height 37
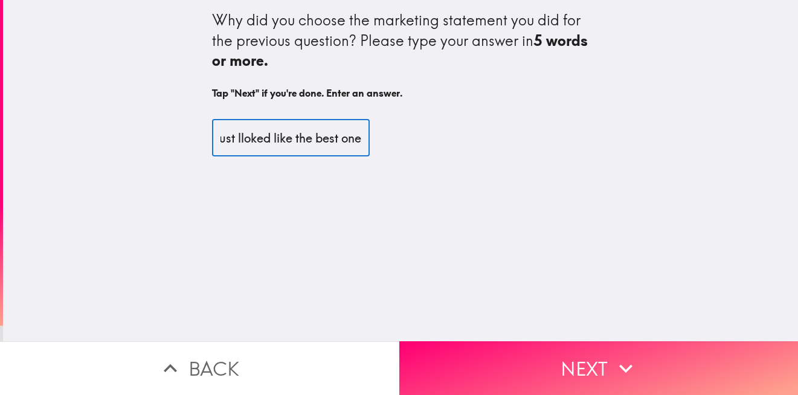
scroll to position [0, 17]
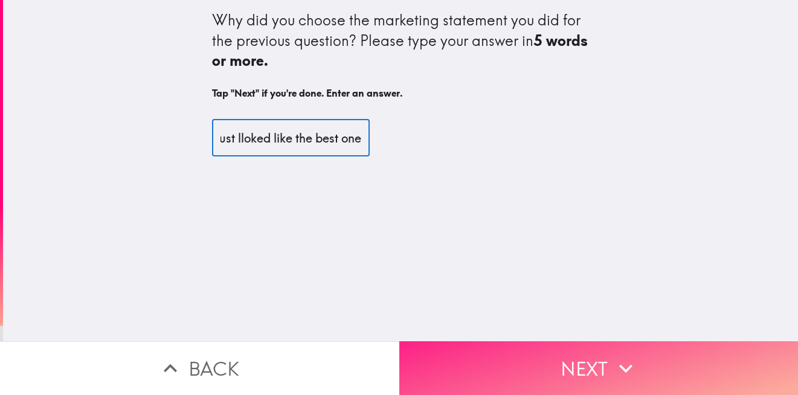
type input "just lloked like the best one"
click at [486, 341] on button "Next" at bounding box center [598, 368] width 399 height 54
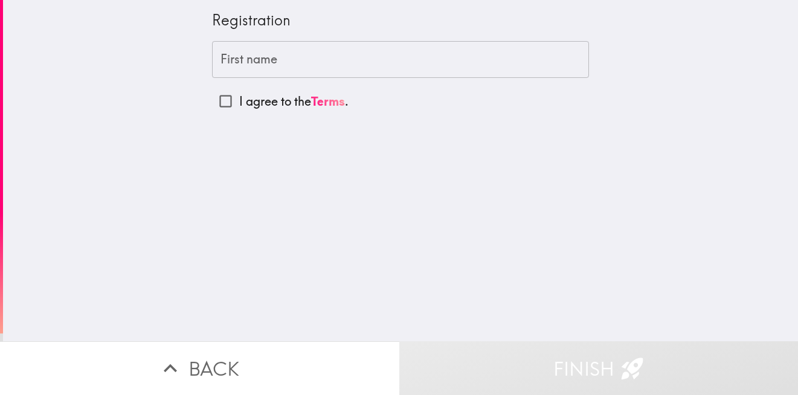
click at [282, 53] on input "First name" at bounding box center [400, 59] width 377 height 37
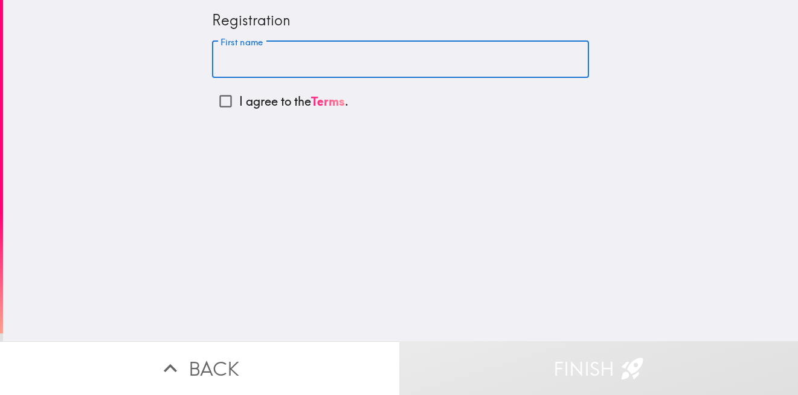
type input "[PERSON_NAME]"
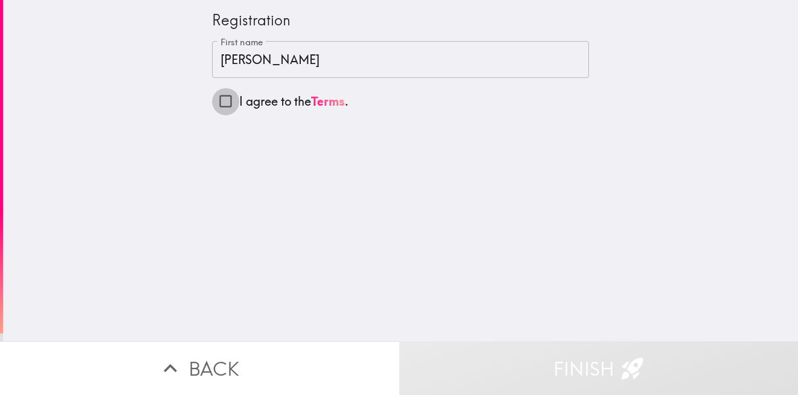
click at [214, 97] on input "I agree to the Terms ." at bounding box center [225, 101] width 27 height 27
checkbox input "true"
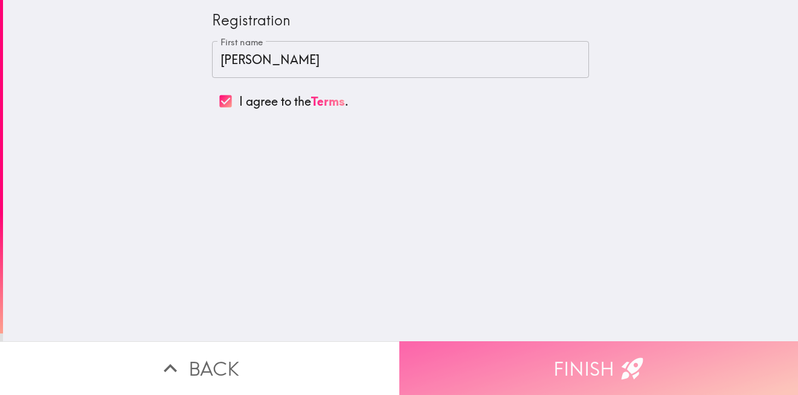
click at [579, 370] on button "Finish" at bounding box center [598, 368] width 399 height 54
